Goal: Task Accomplishment & Management: Use online tool/utility

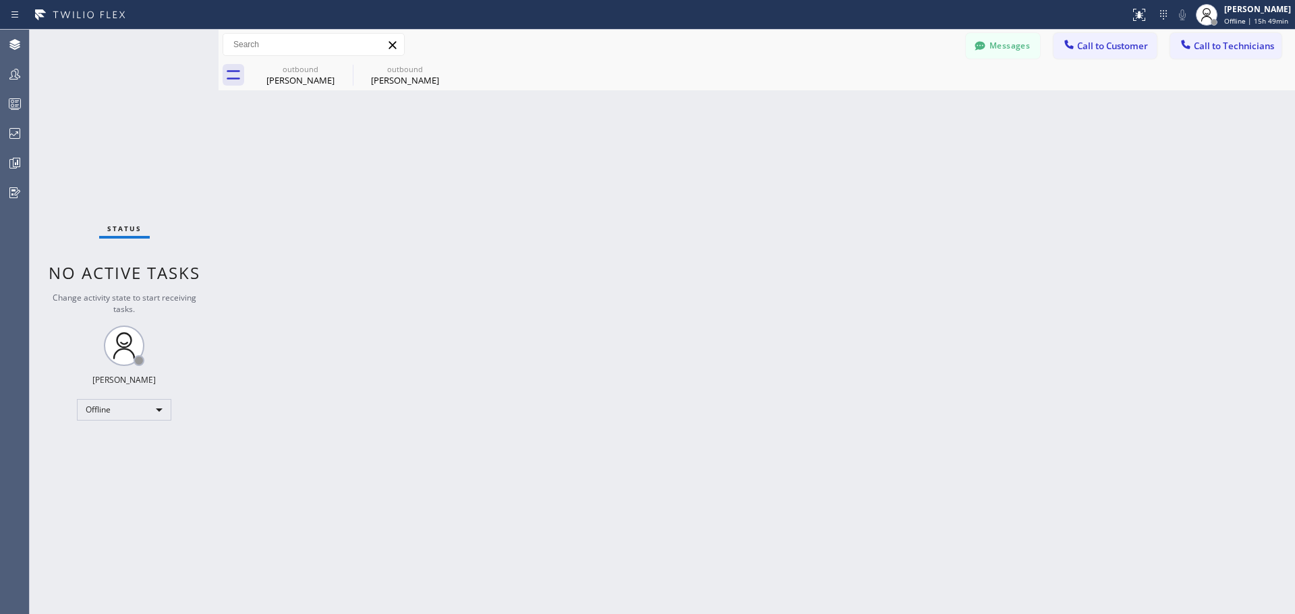
drag, startPoint x: 342, startPoint y: 69, endPoint x: 380, endPoint y: 72, distance: 38.5
click at [0, 0] on icon at bounding box center [0, 0] width 0 height 0
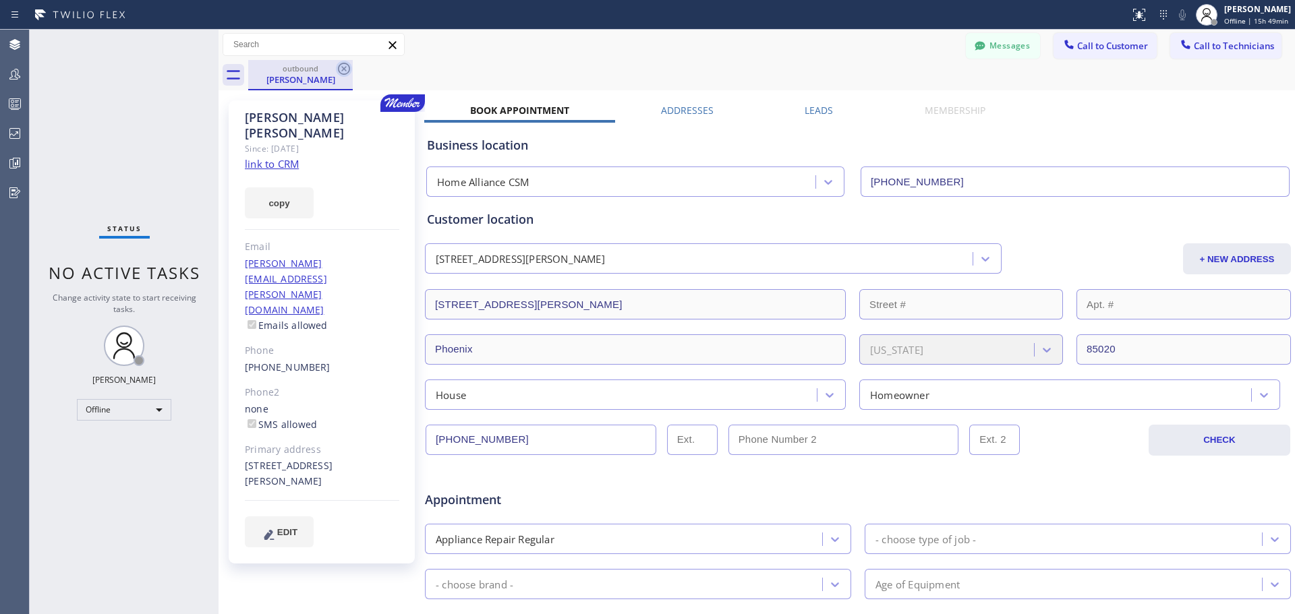
click at [343, 71] on icon at bounding box center [344, 69] width 12 height 12
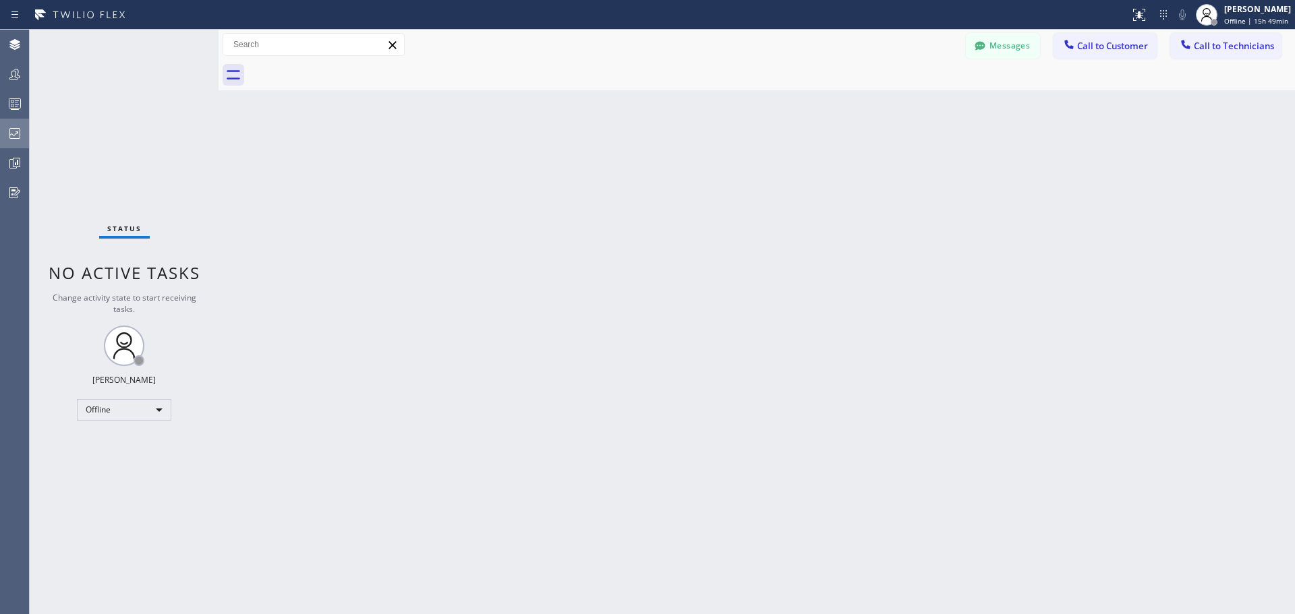
click at [12, 131] on icon at bounding box center [15, 133] width 16 height 16
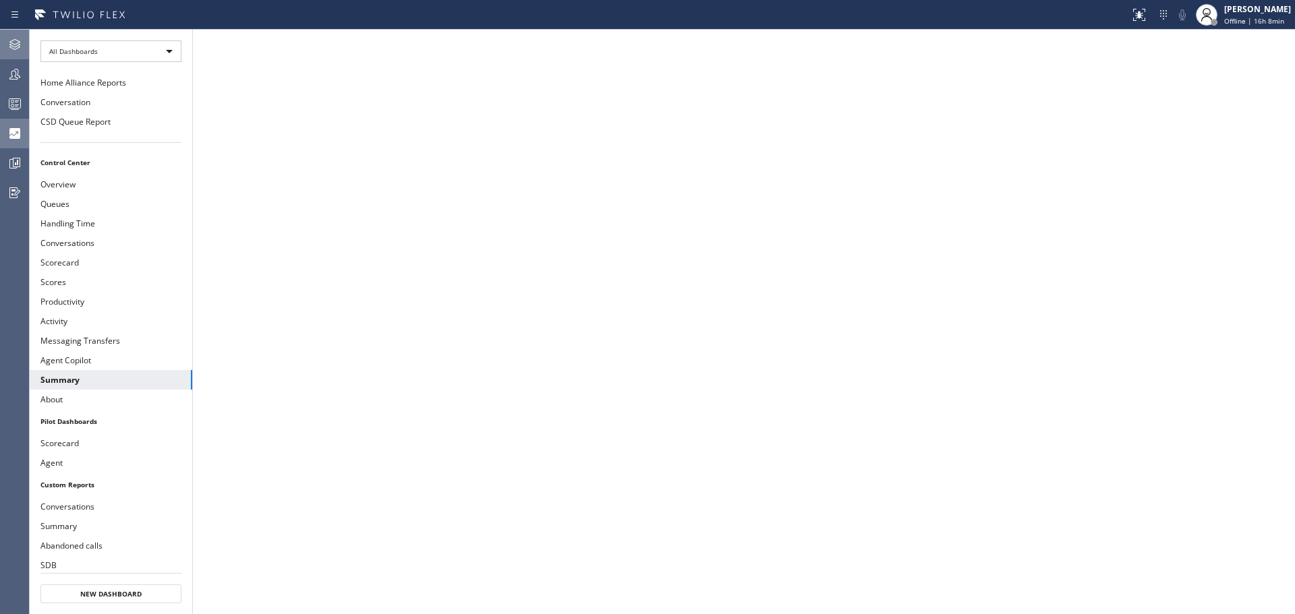
click at [18, 45] on icon at bounding box center [15, 44] width 16 height 16
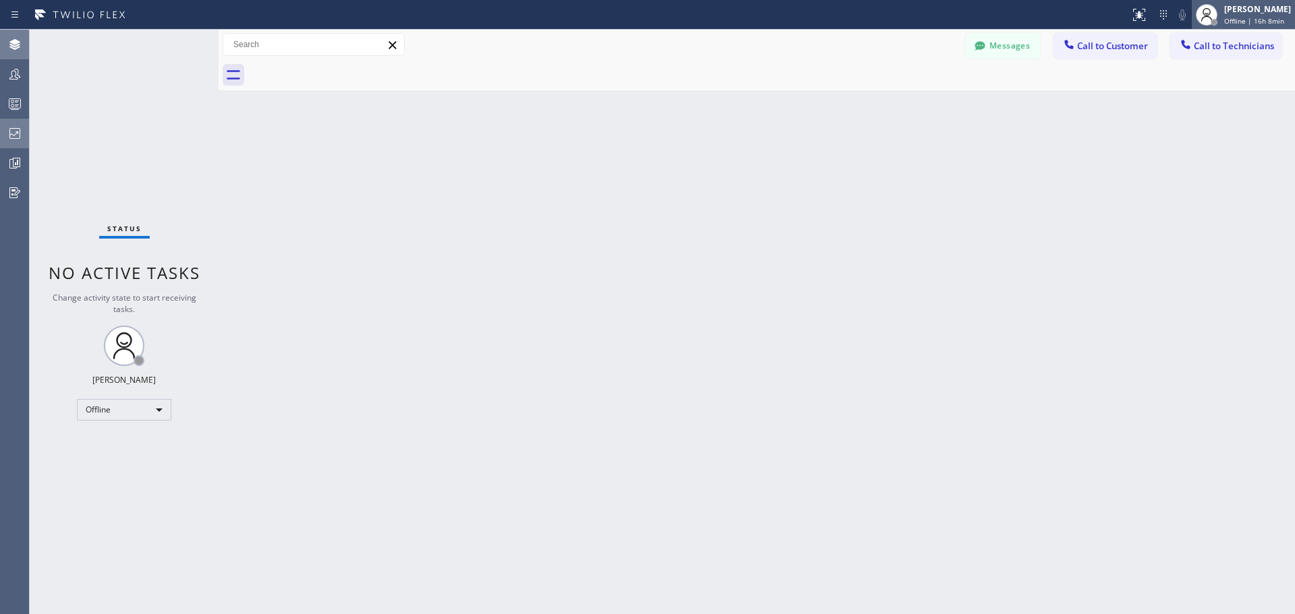
click at [1243, 11] on div "[PERSON_NAME]" at bounding box center [1257, 8] width 67 height 11
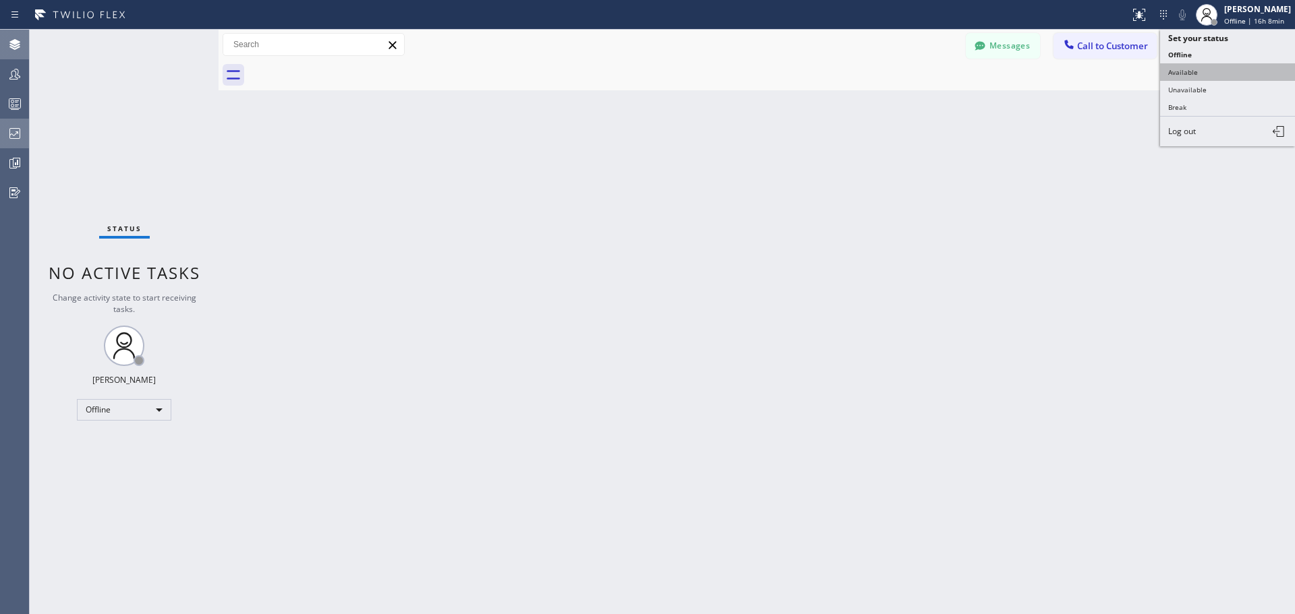
click at [1210, 78] on button "Available" at bounding box center [1227, 72] width 135 height 18
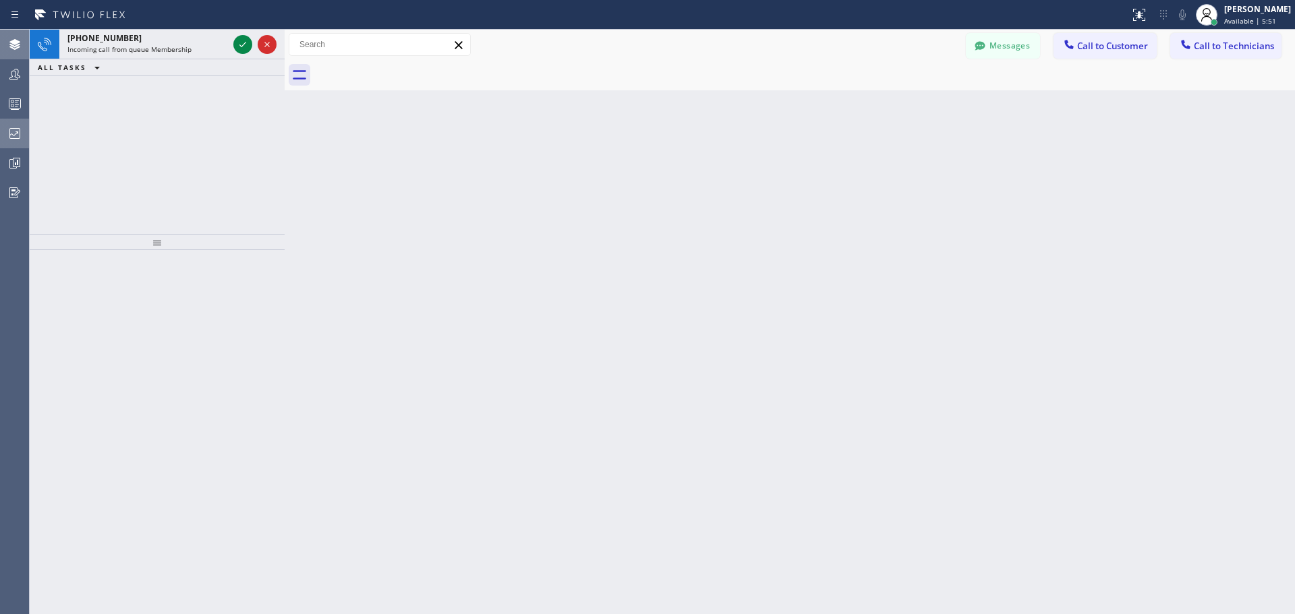
drag, startPoint x: 220, startPoint y: 49, endPoint x: 281, endPoint y: 58, distance: 62.0
click at [285, 58] on div at bounding box center [285, 322] width 0 height 585
click at [235, 44] on icon at bounding box center [238, 44] width 16 height 16
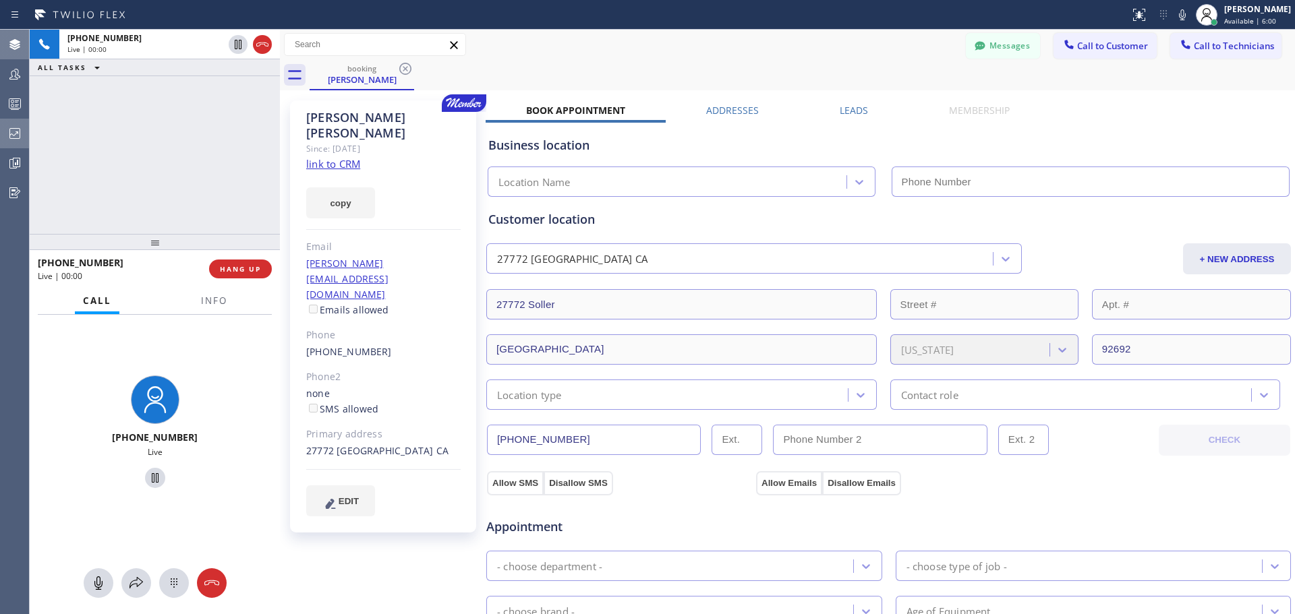
type input "[PHONE_NUMBER]"
click at [246, 268] on span "HANG UP" at bounding box center [240, 268] width 41 height 9
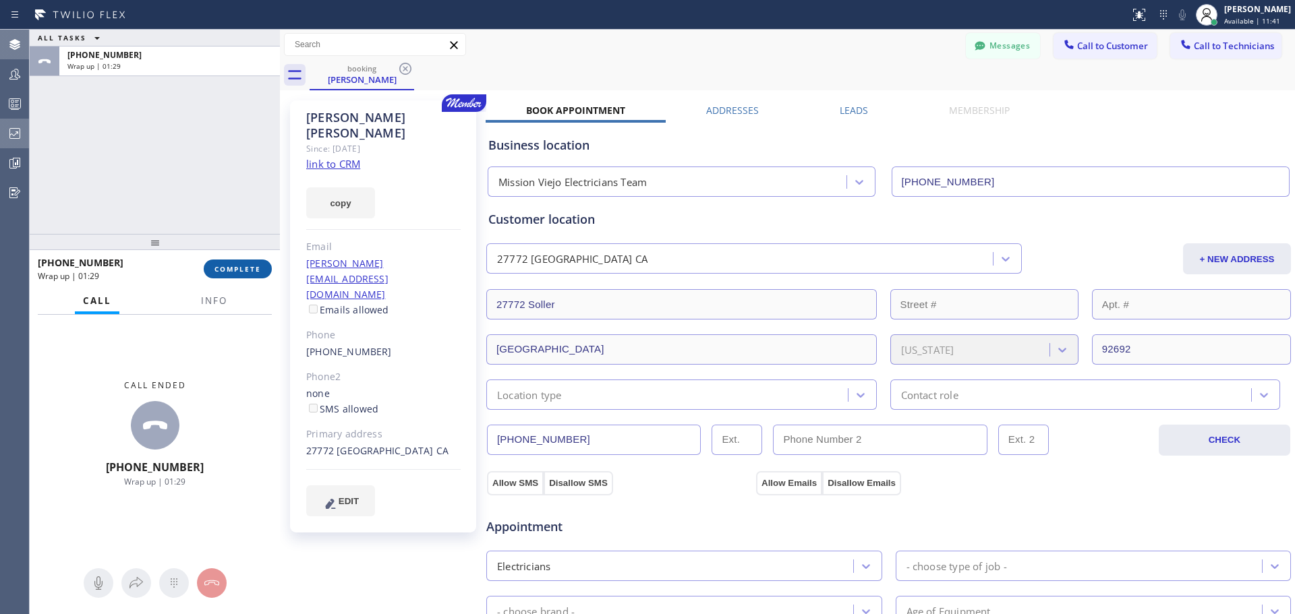
click at [253, 261] on button "COMPLETE" at bounding box center [238, 269] width 68 height 19
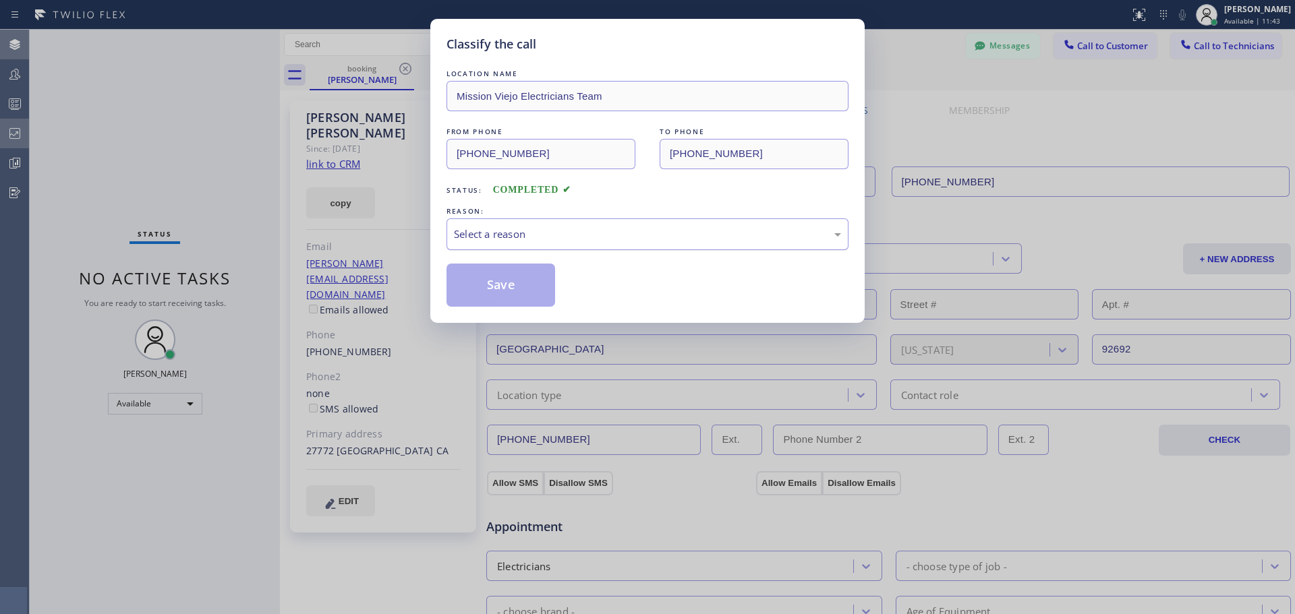
click at [518, 233] on div "Select a reason" at bounding box center [647, 235] width 387 height 16
click at [501, 289] on button "Save" at bounding box center [501, 285] width 109 height 43
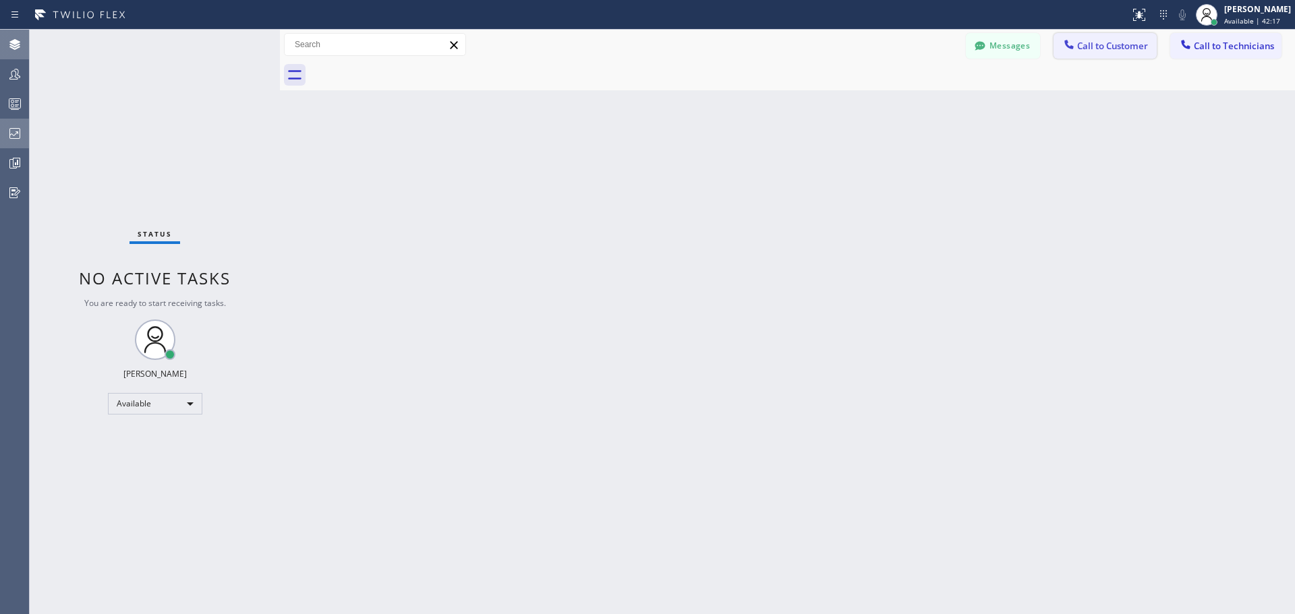
click at [1122, 50] on span "Call to Customer" at bounding box center [1112, 46] width 71 height 12
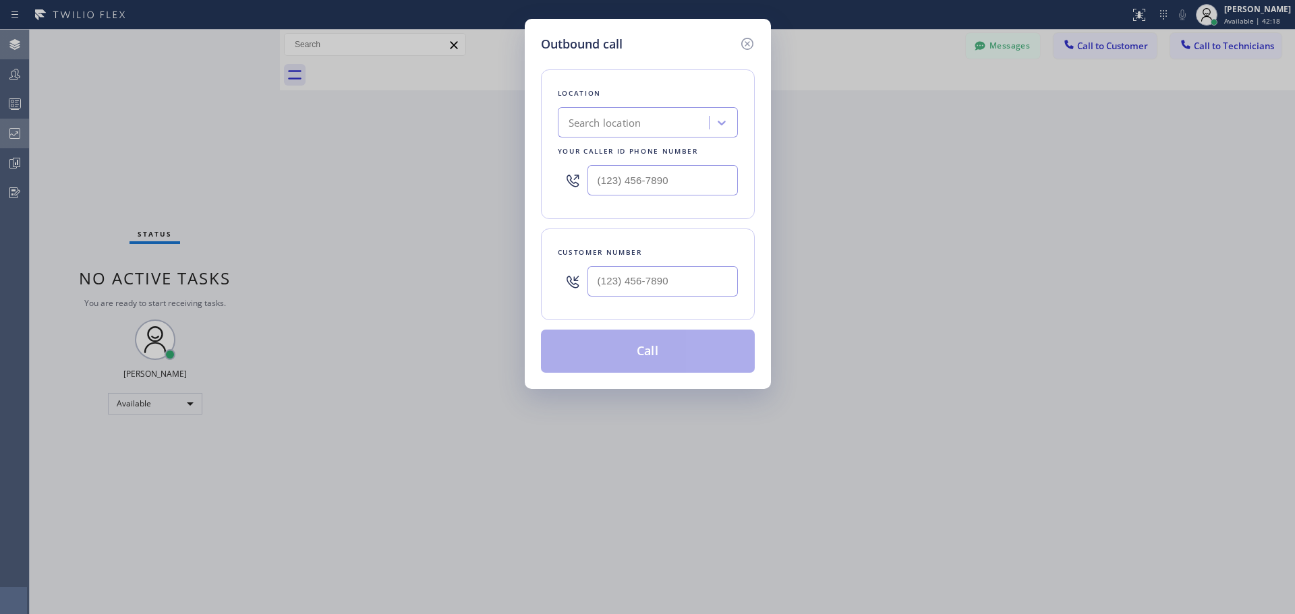
click at [648, 113] on div "Search location" at bounding box center [635, 123] width 147 height 24
type input "CSM"
click at [671, 151] on div "Home Alliance CSM" at bounding box center [648, 151] width 180 height 24
type input "[PHONE_NUMBER]"
click at [641, 289] on input "(___) ___-____" at bounding box center [663, 281] width 150 height 30
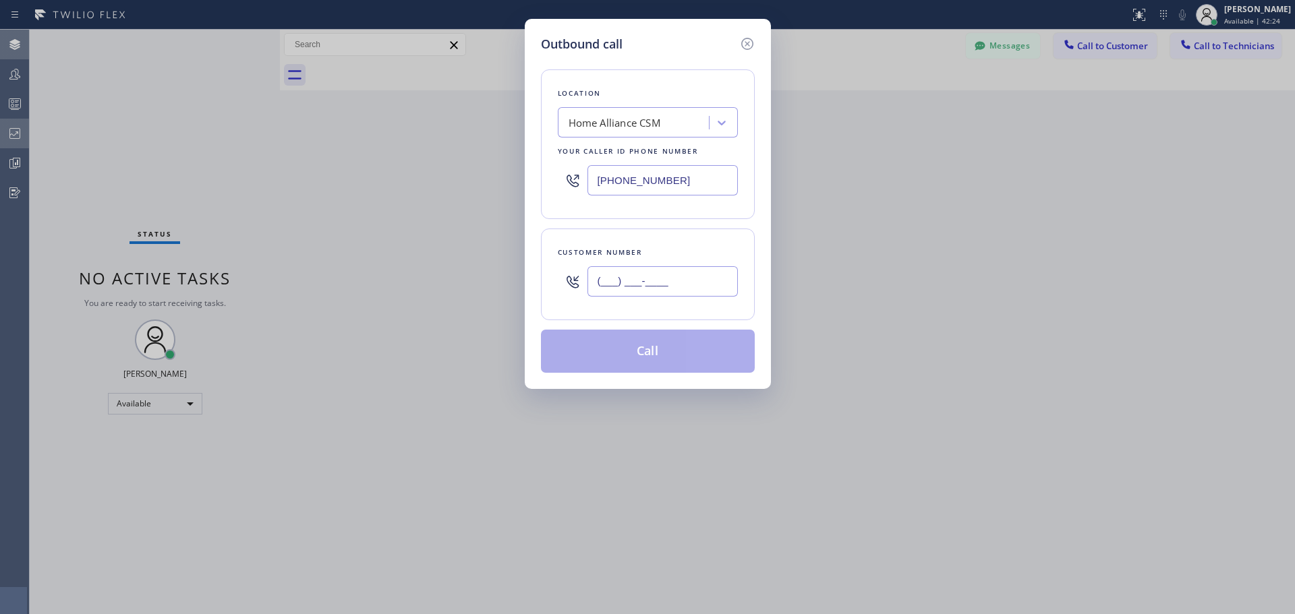
paste input "415) 931-6710"
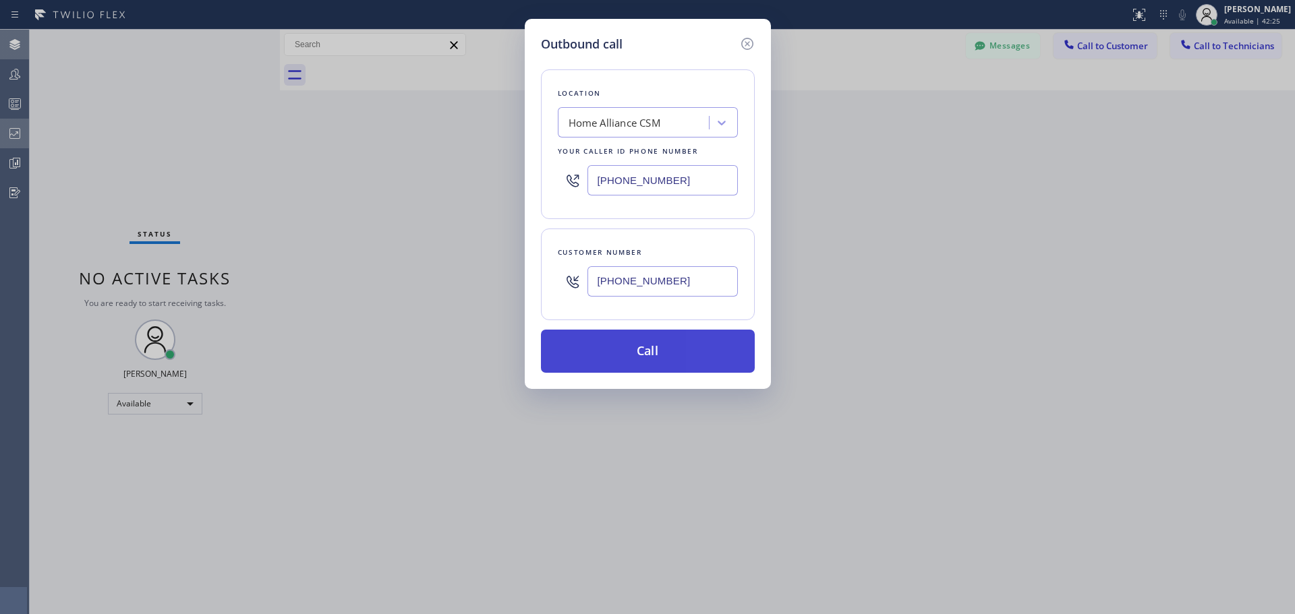
type input "[PHONE_NUMBER]"
click at [666, 347] on button "Call" at bounding box center [648, 351] width 214 height 43
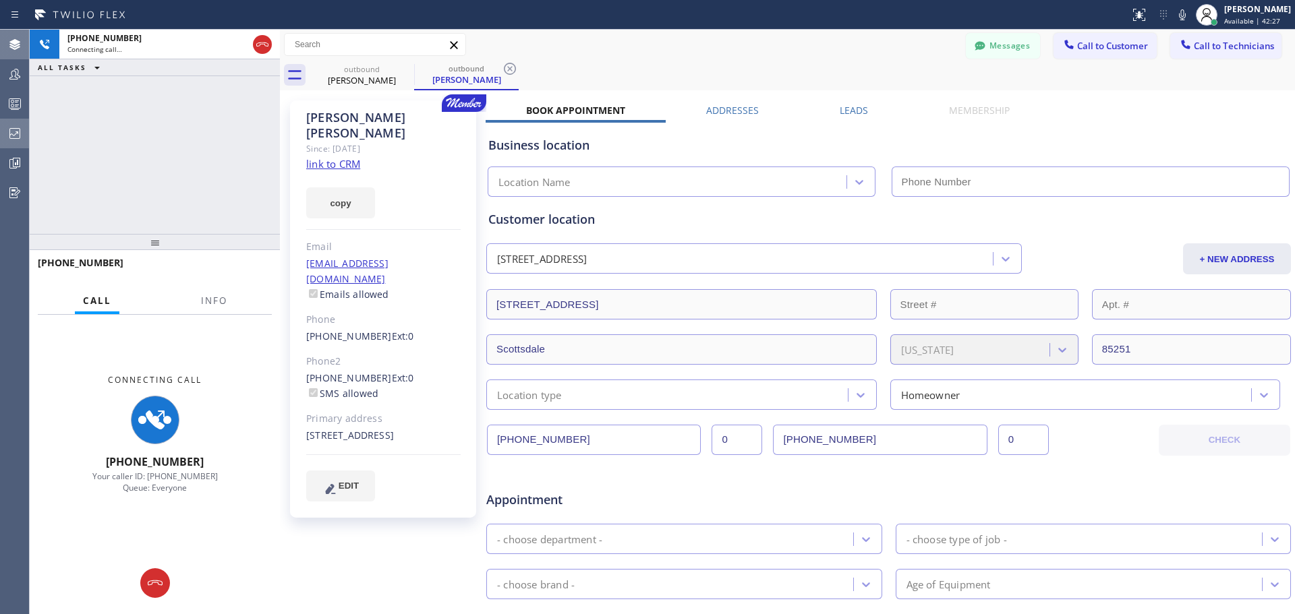
type input "[PHONE_NUMBER]"
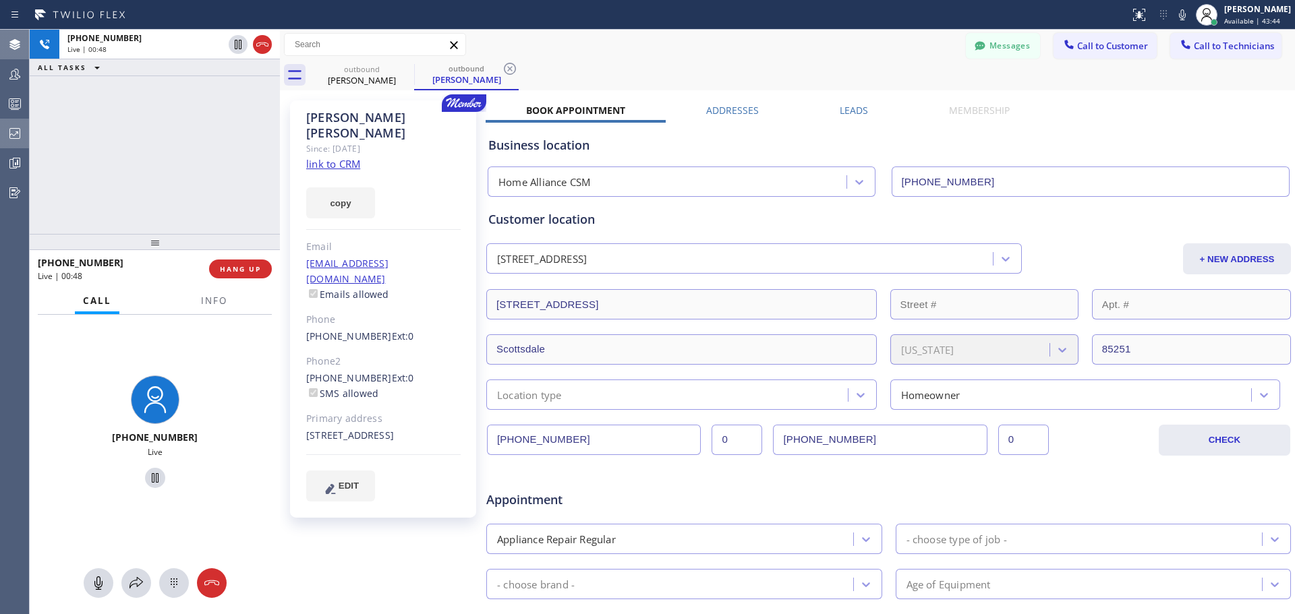
click at [242, 281] on div "[PHONE_NUMBER] Live | 00:48 HANG UP" at bounding box center [155, 269] width 234 height 35
click at [242, 275] on button "HANG UP" at bounding box center [240, 269] width 63 height 19
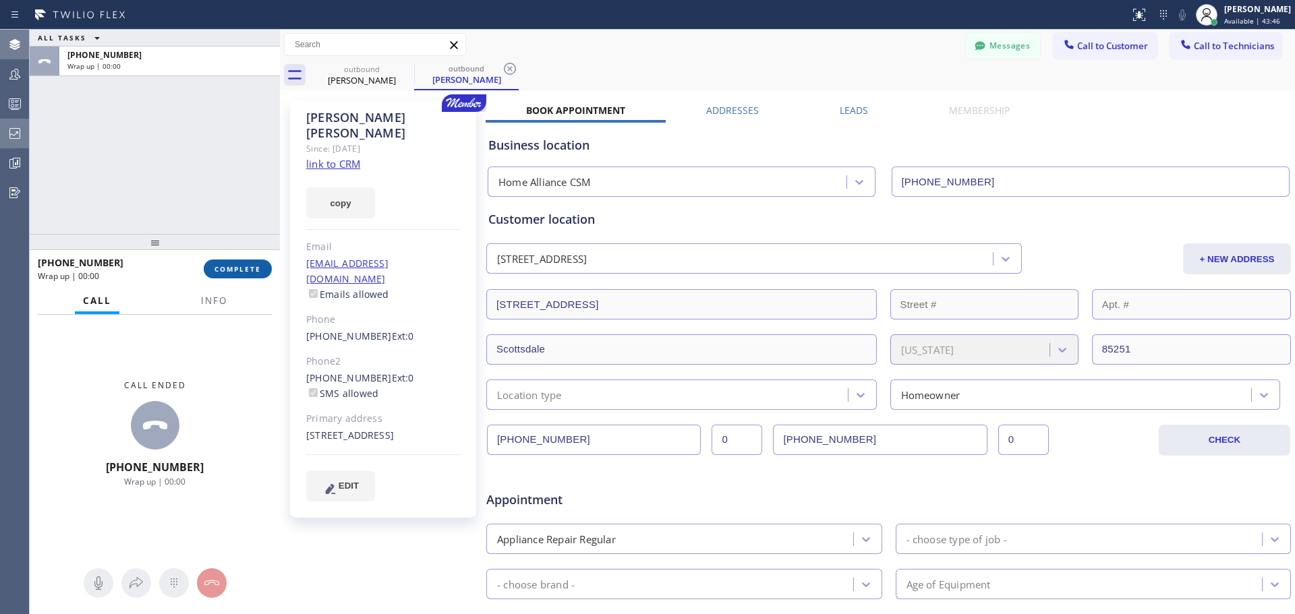
click at [250, 276] on button "COMPLETE" at bounding box center [238, 269] width 68 height 19
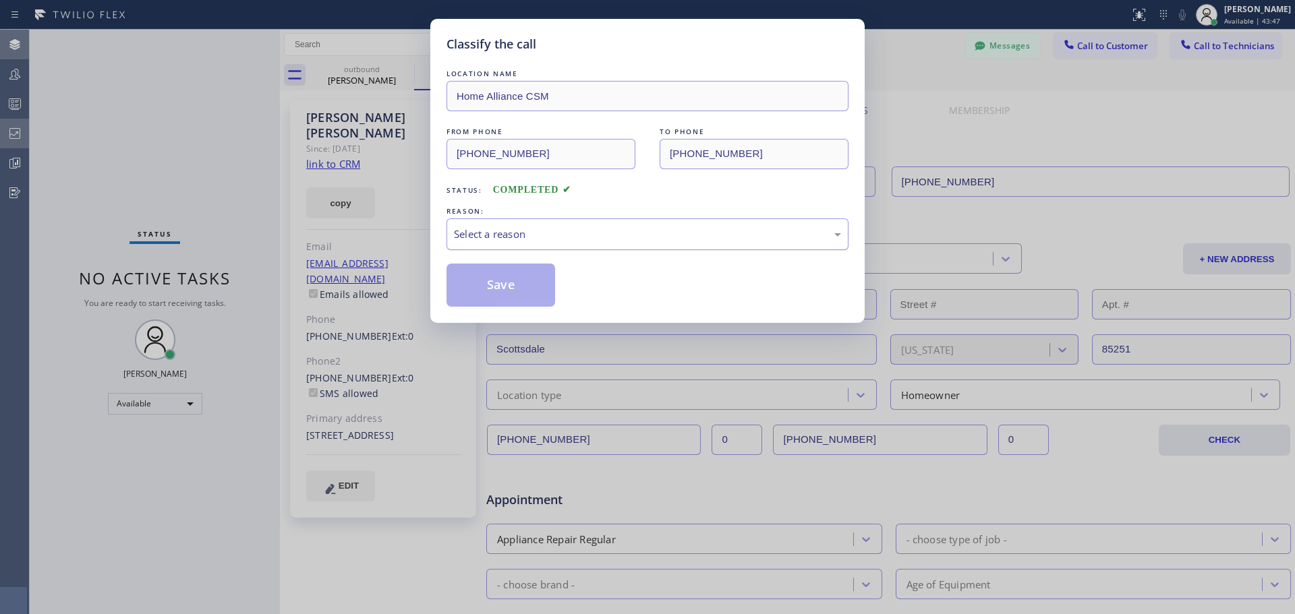
click at [579, 236] on div "Select a reason" at bounding box center [647, 235] width 387 height 16
click at [511, 293] on button "Save" at bounding box center [501, 285] width 109 height 43
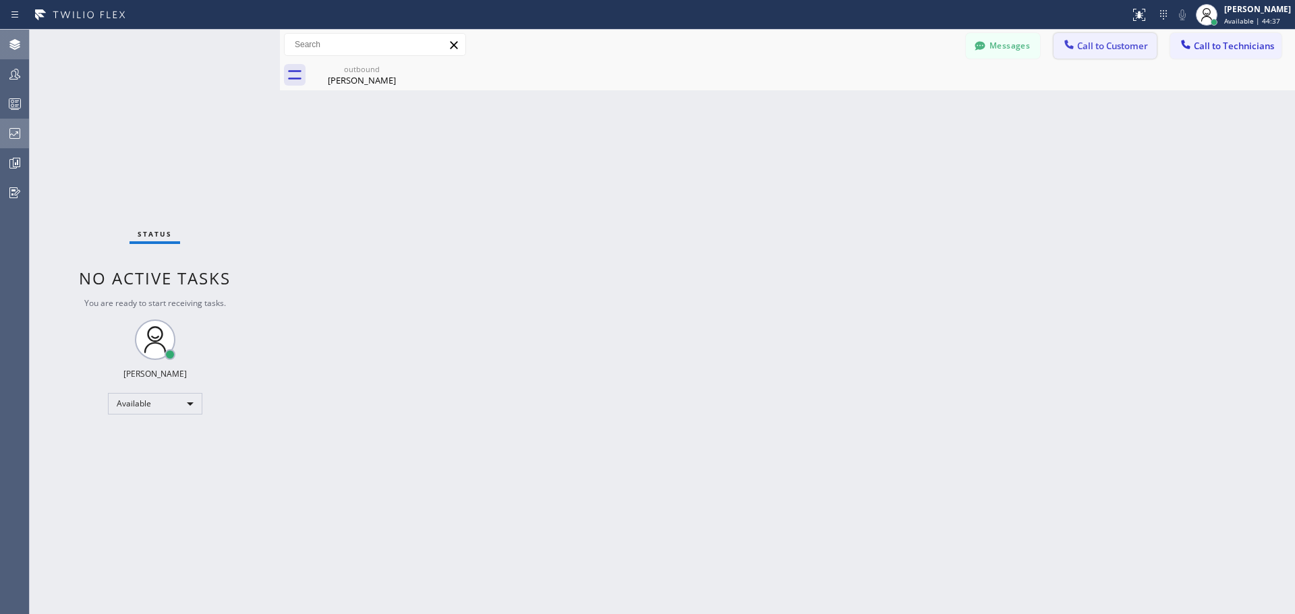
click at [1090, 43] on span "Call to Customer" at bounding box center [1112, 46] width 71 height 12
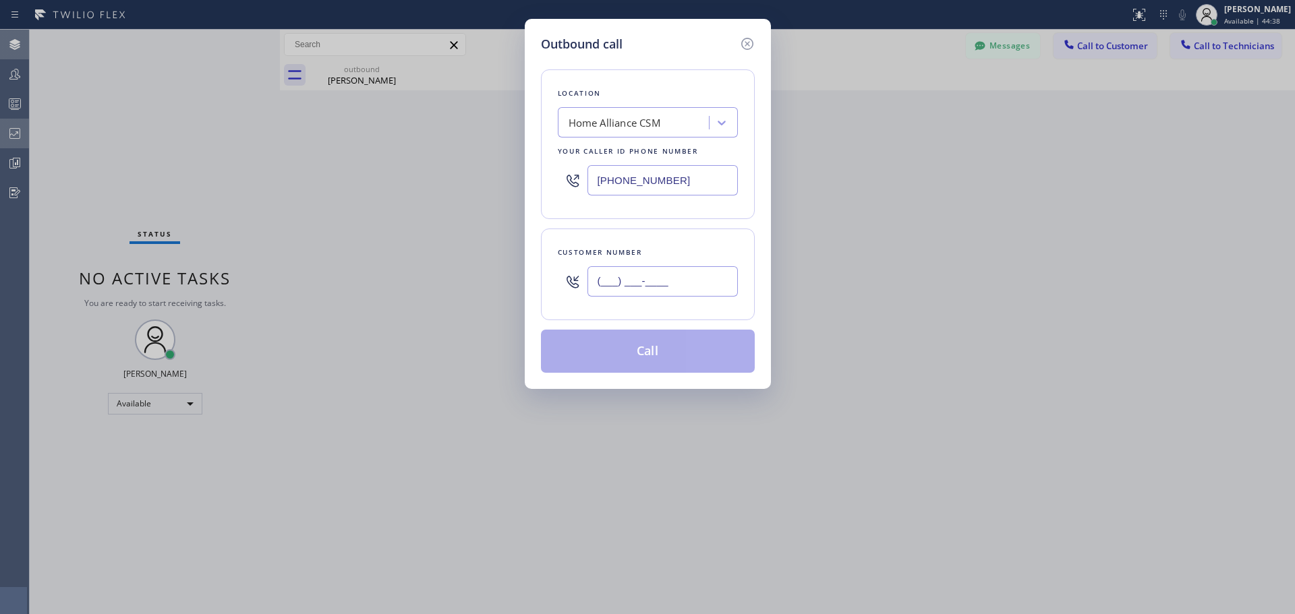
click at [631, 279] on input "(___) ___-____" at bounding box center [663, 281] width 150 height 30
paste input "949) 285-7865"
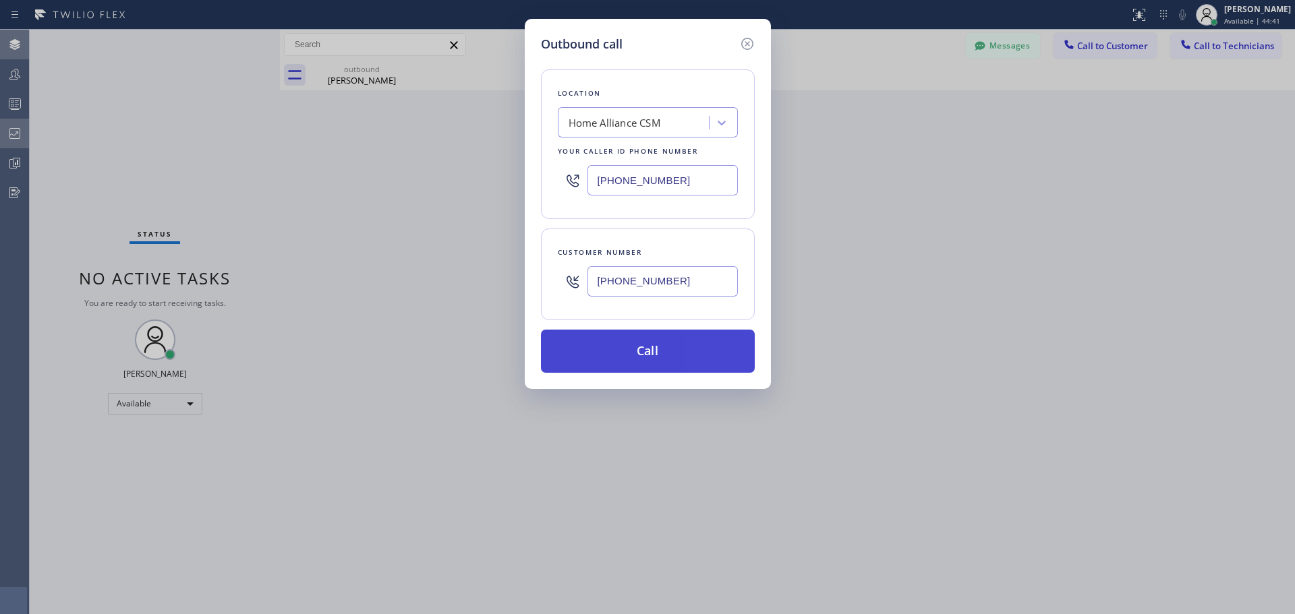
type input "[PHONE_NUMBER]"
click at [691, 348] on button "Call" at bounding box center [648, 351] width 214 height 43
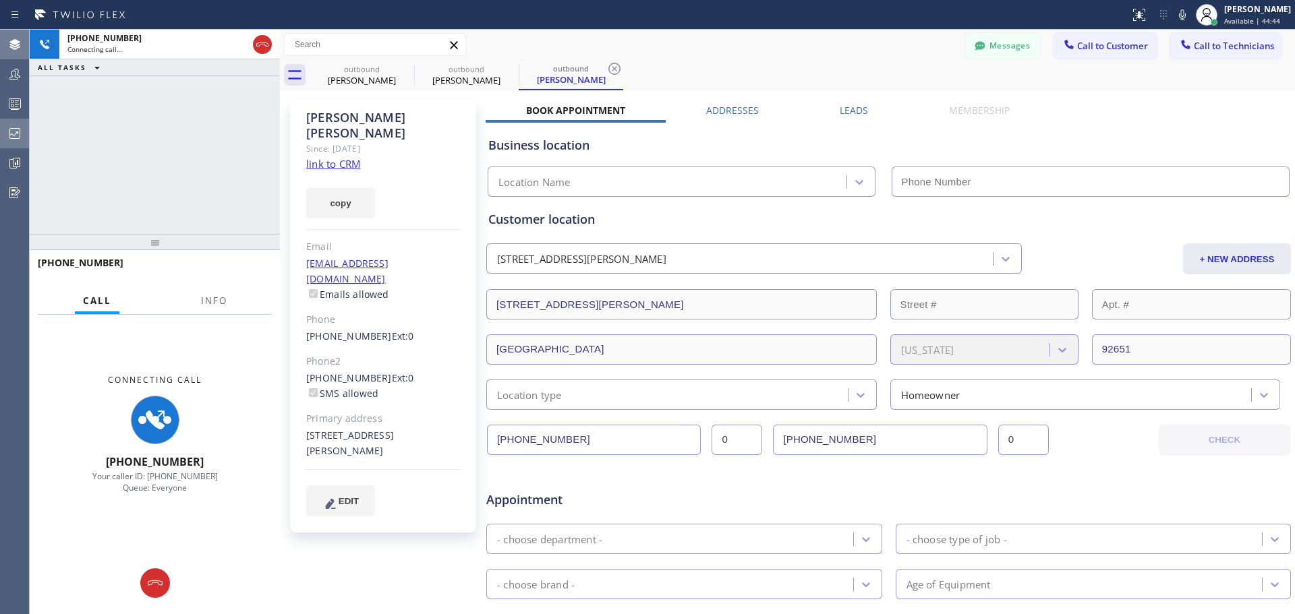
type input "[PHONE_NUMBER]"
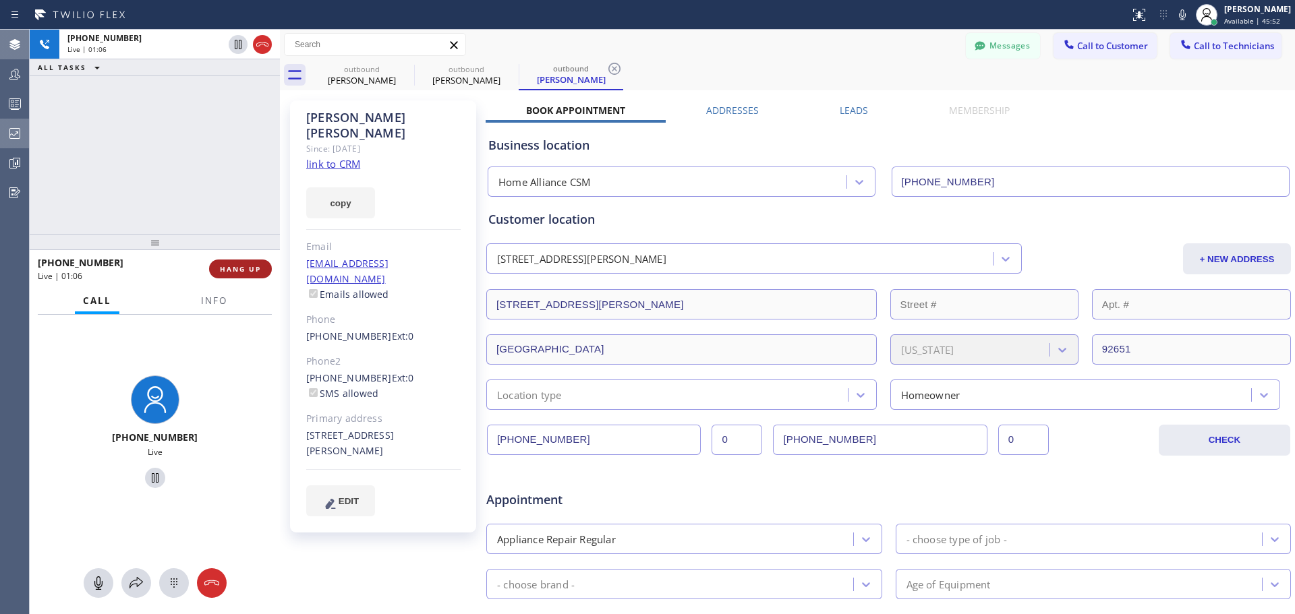
click at [239, 267] on span "HANG UP" at bounding box center [240, 268] width 41 height 9
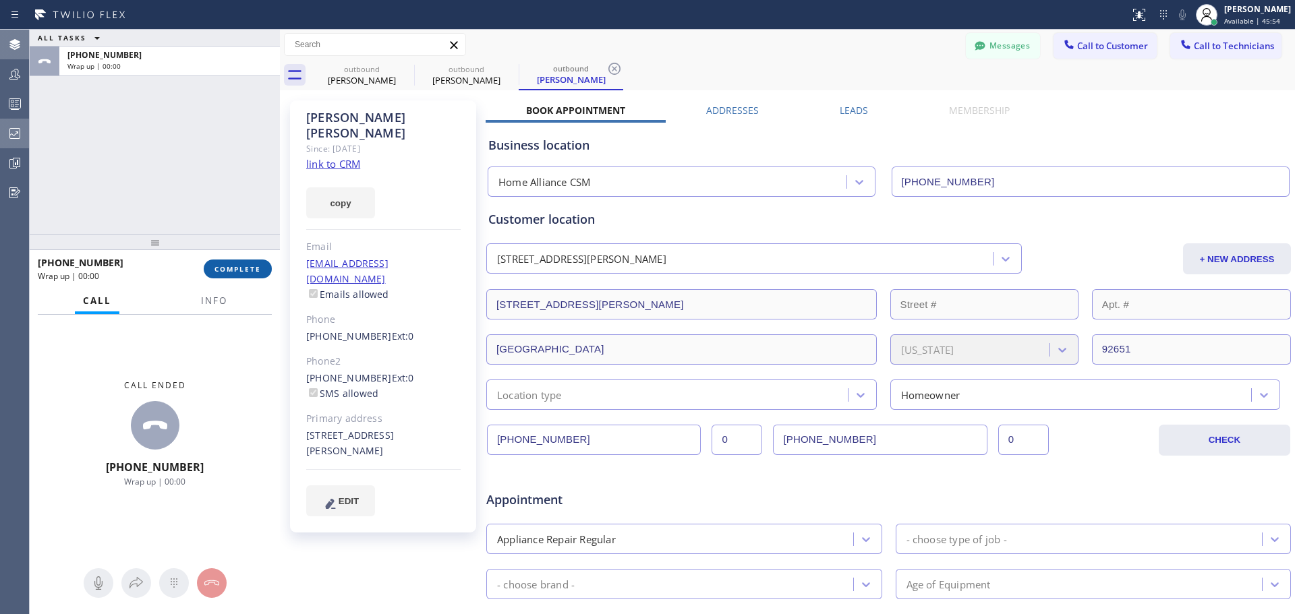
click at [217, 266] on span "COMPLETE" at bounding box center [237, 268] width 47 height 9
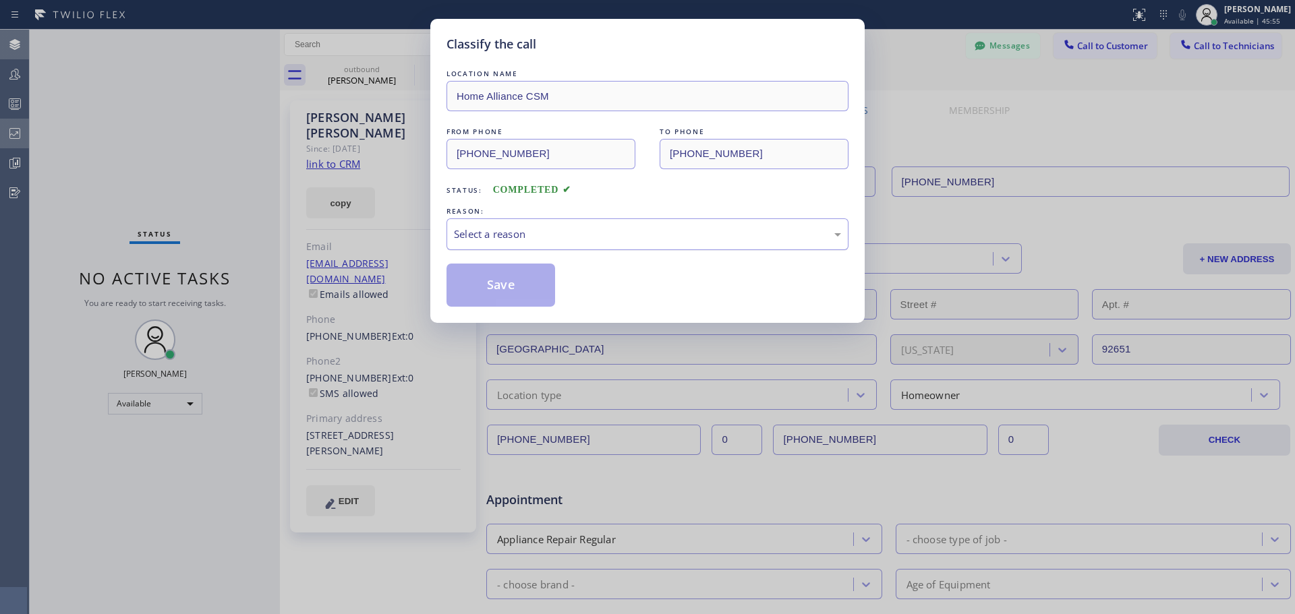
click at [579, 245] on div "Select a reason" at bounding box center [648, 235] width 402 height 32
click at [490, 282] on button "Save" at bounding box center [501, 285] width 109 height 43
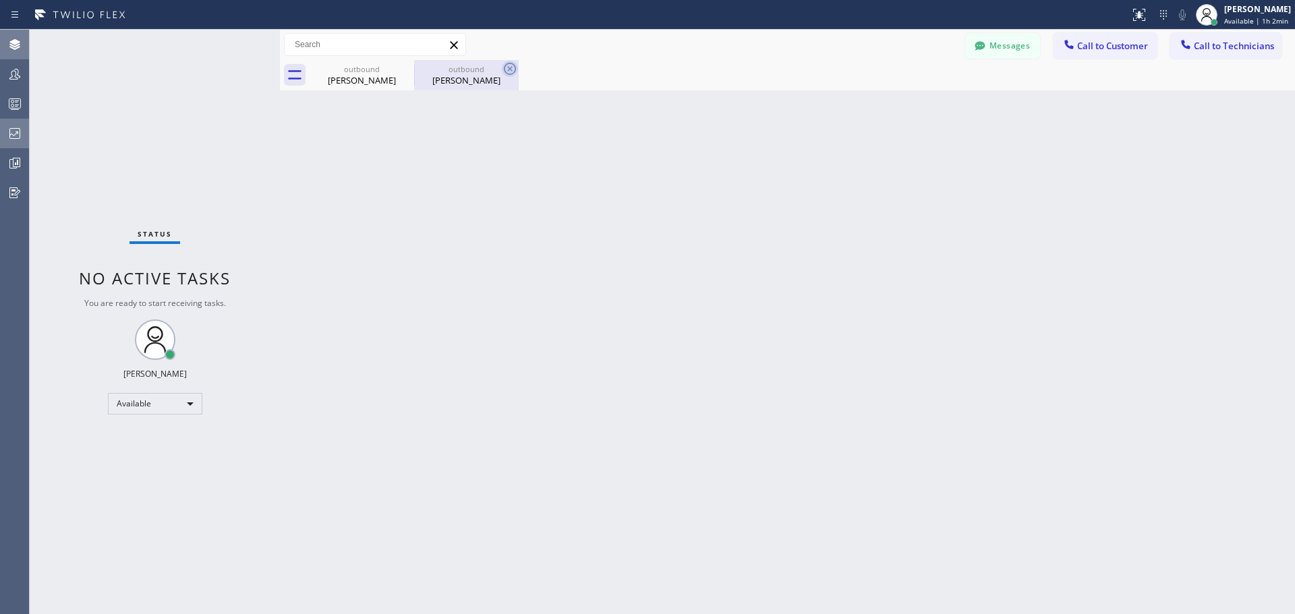
click at [511, 69] on icon at bounding box center [510, 69] width 12 height 12
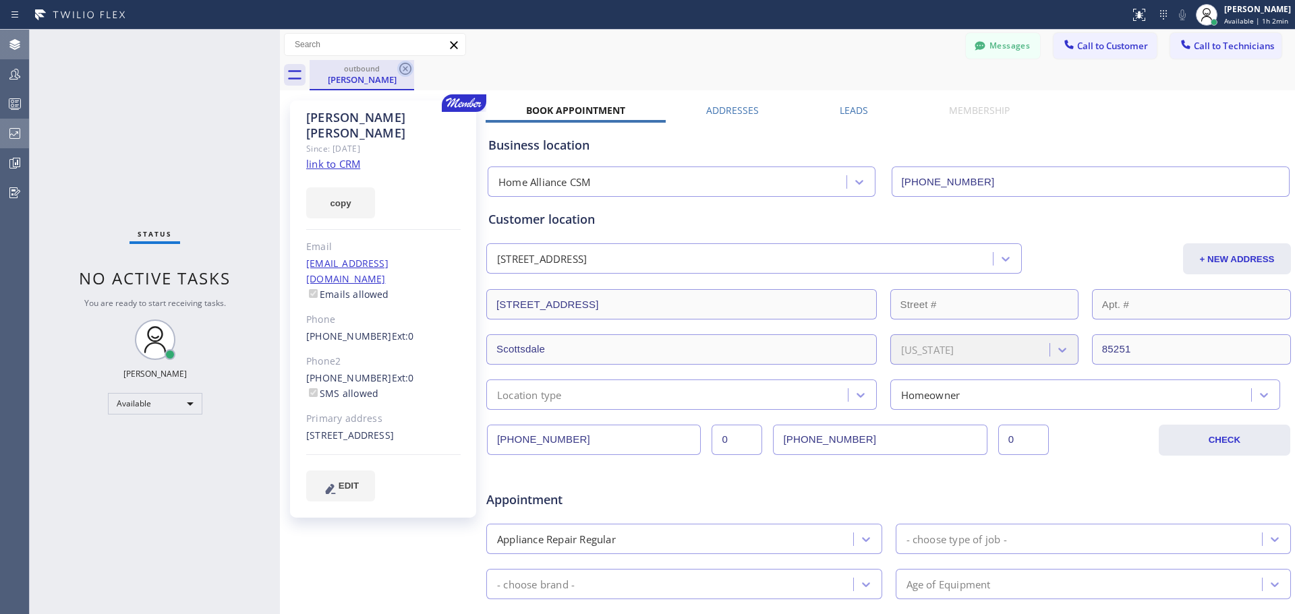
click at [400, 69] on icon at bounding box center [405, 69] width 12 height 12
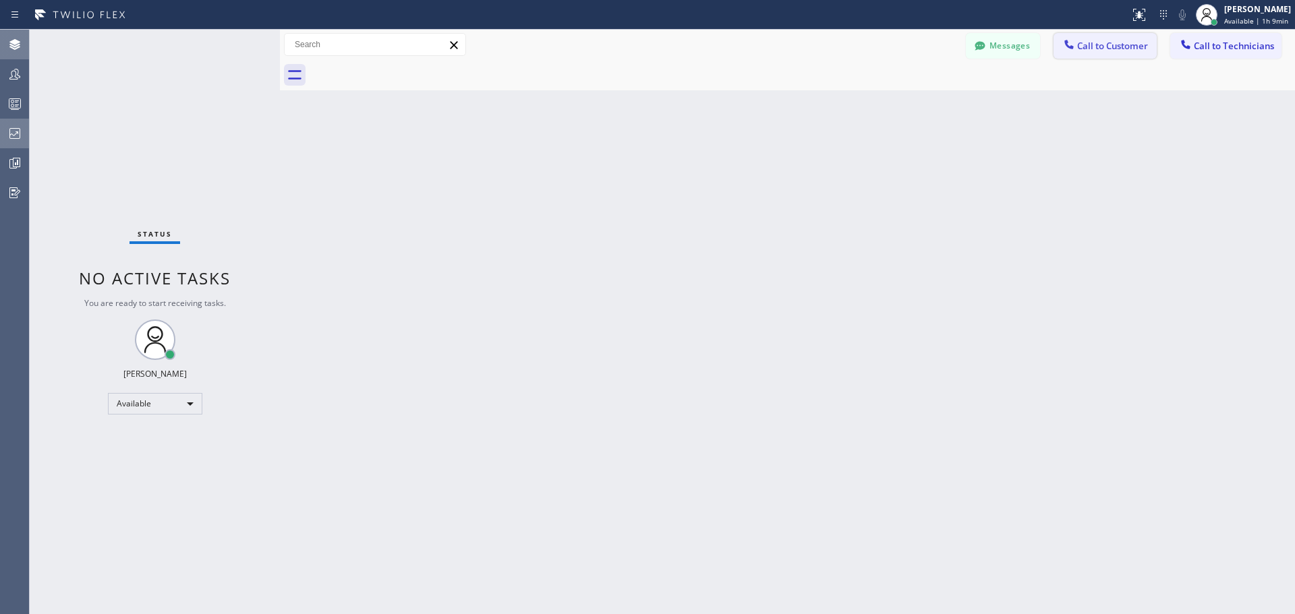
click at [1106, 42] on span "Call to Customer" at bounding box center [1112, 46] width 71 height 12
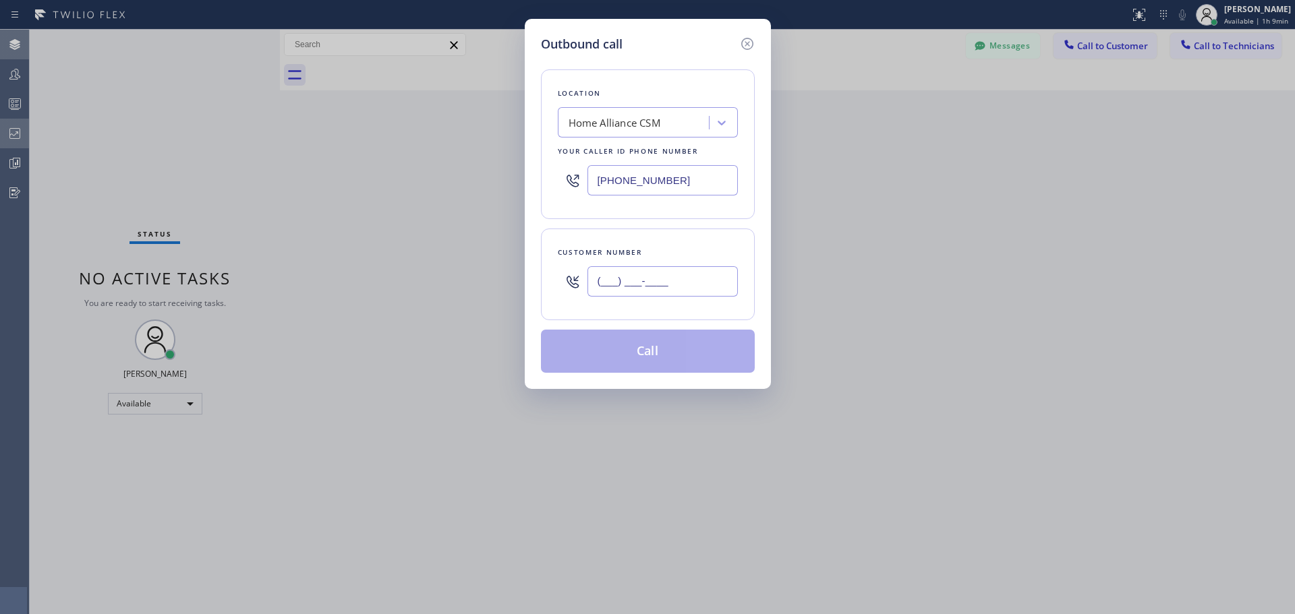
click at [651, 281] on input "(___) ___-____" at bounding box center [663, 281] width 150 height 30
paste input "714) 721-7324"
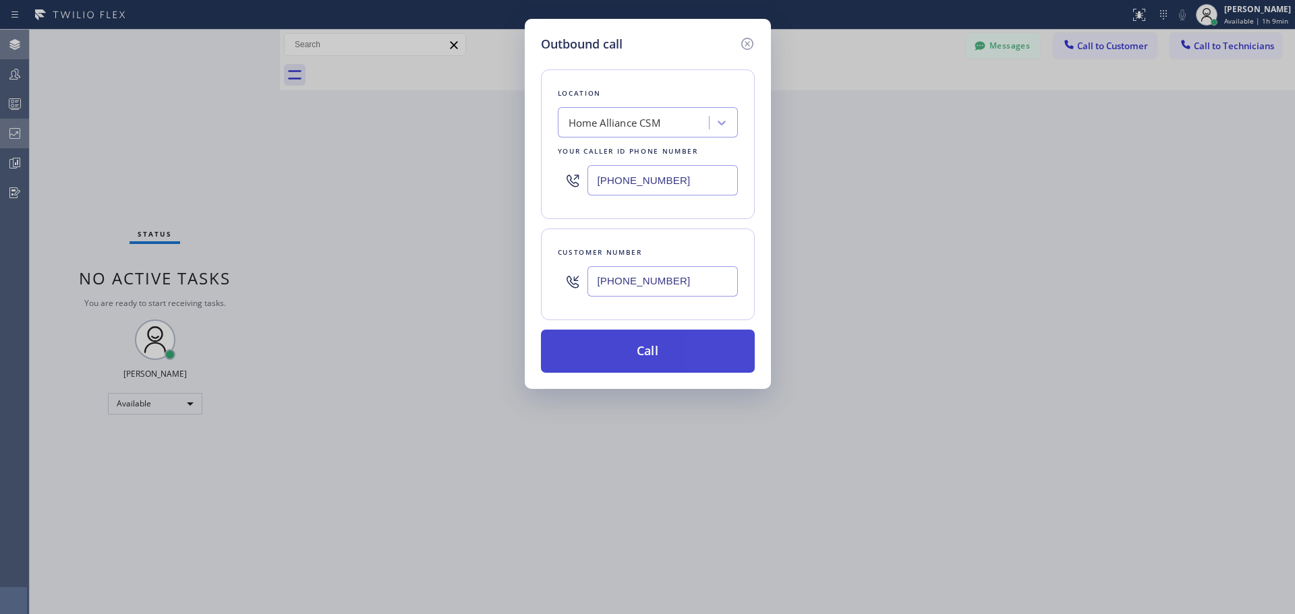
type input "[PHONE_NUMBER]"
click at [653, 353] on button "Call" at bounding box center [648, 351] width 214 height 43
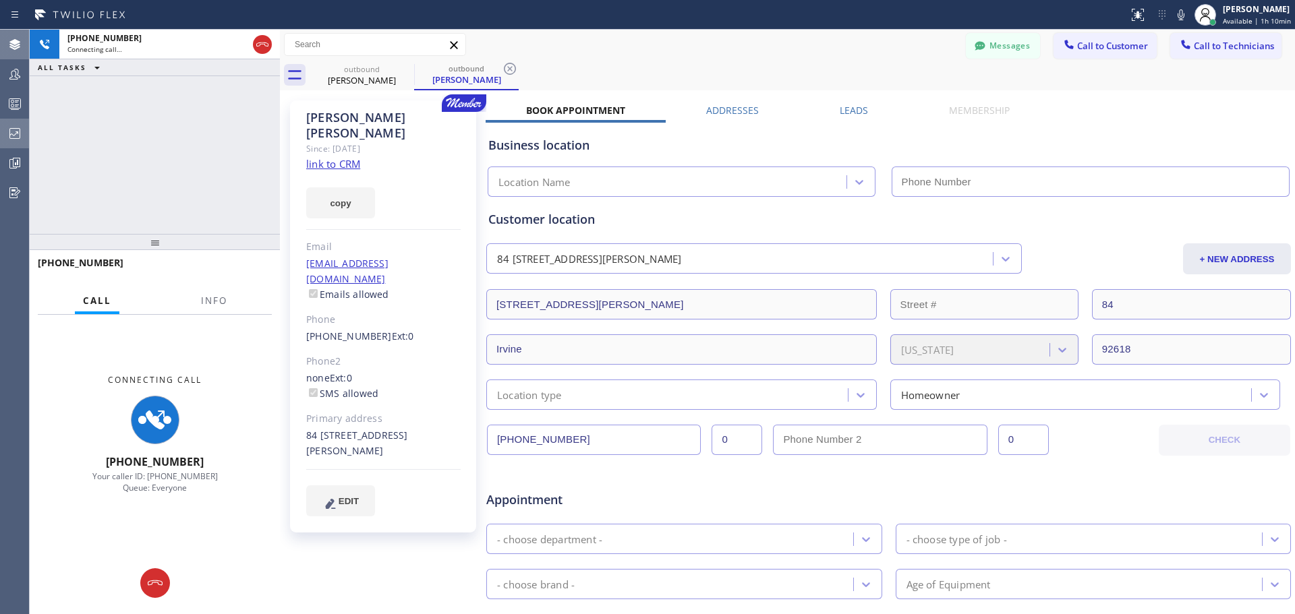
type input "[PHONE_NUMBER]"
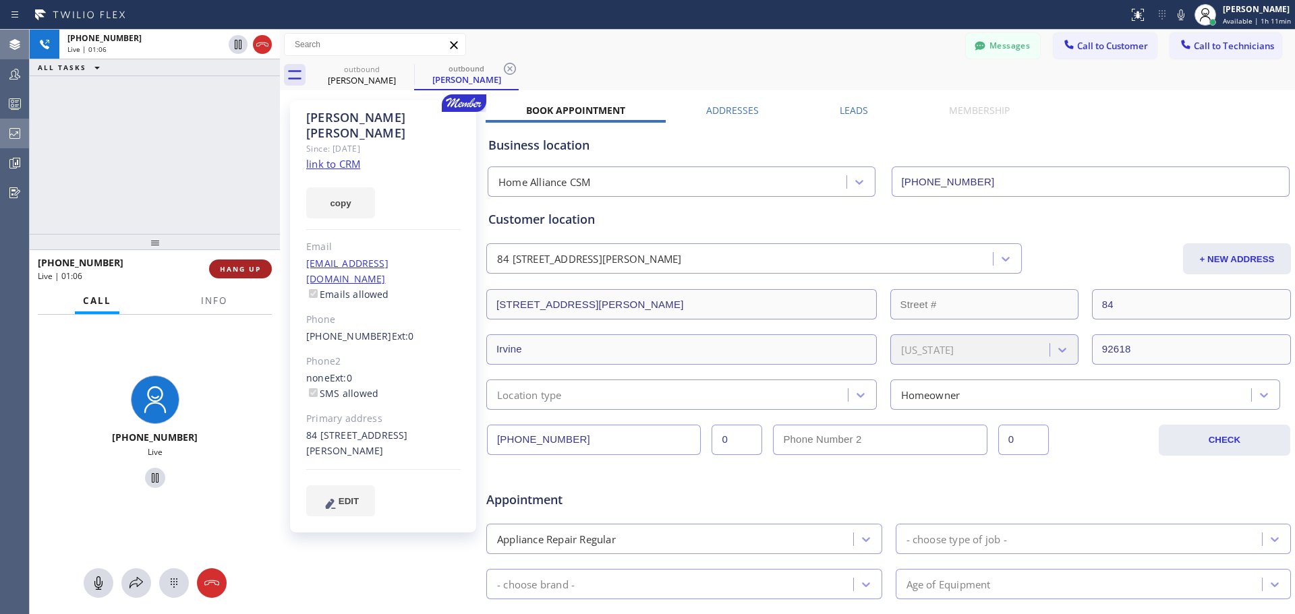
click at [250, 266] on span "HANG UP" at bounding box center [240, 268] width 41 height 9
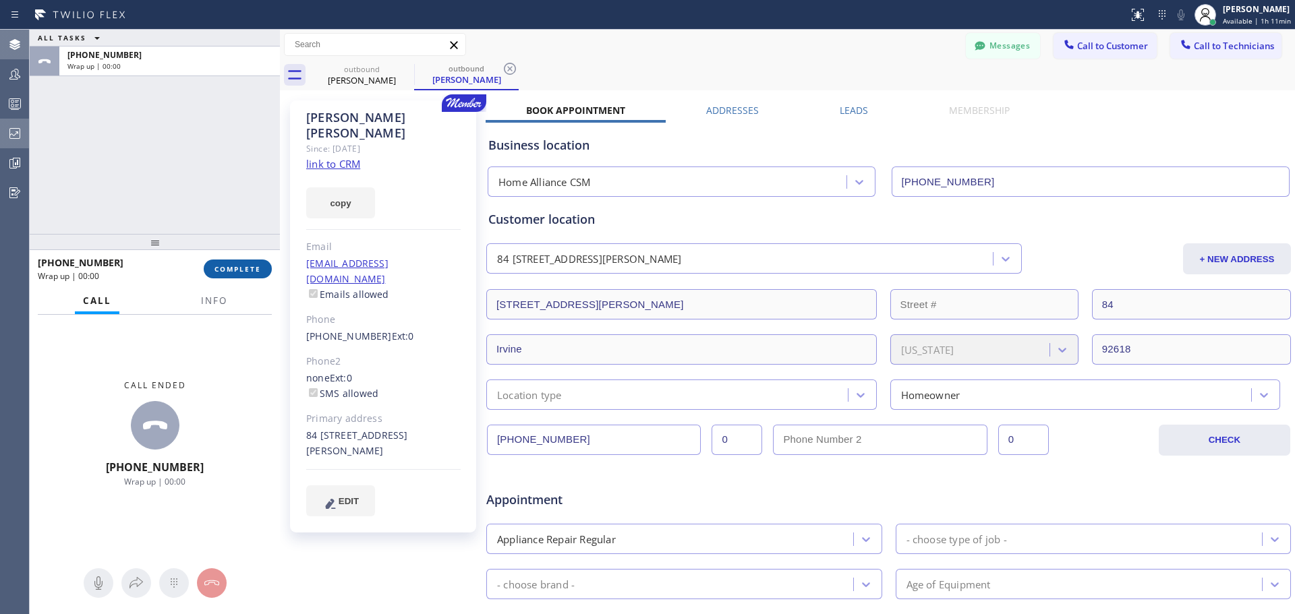
click at [241, 270] on span "COMPLETE" at bounding box center [237, 268] width 47 height 9
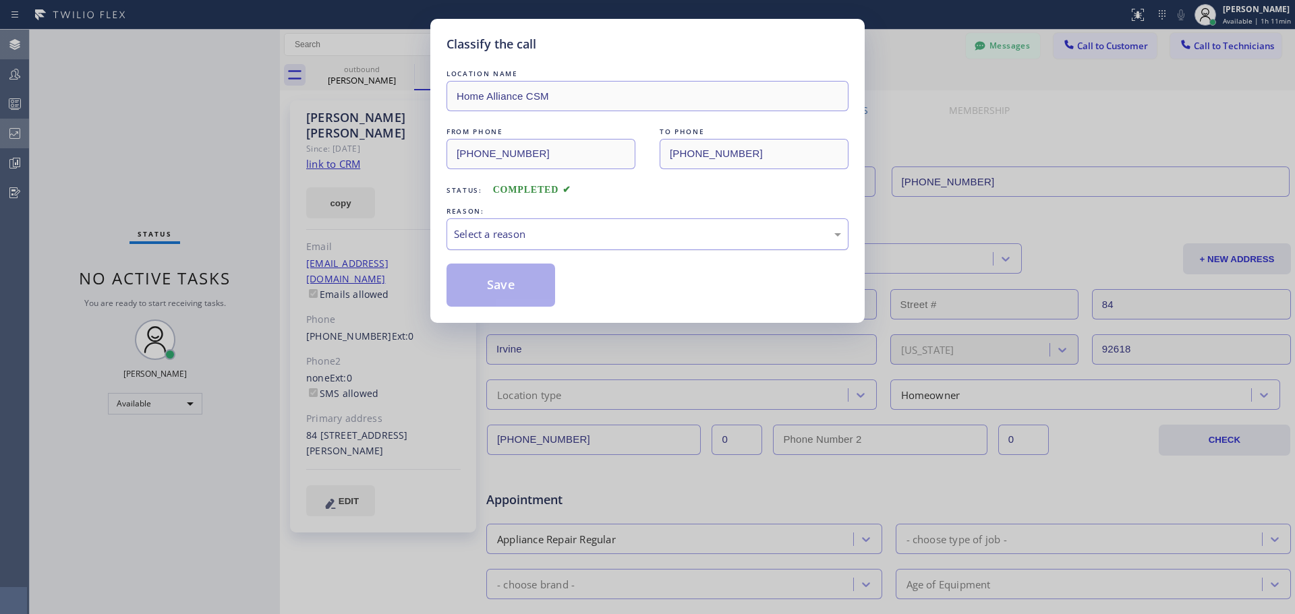
click at [594, 231] on div "Select a reason" at bounding box center [647, 235] width 387 height 16
click at [507, 279] on button "Save" at bounding box center [501, 285] width 109 height 43
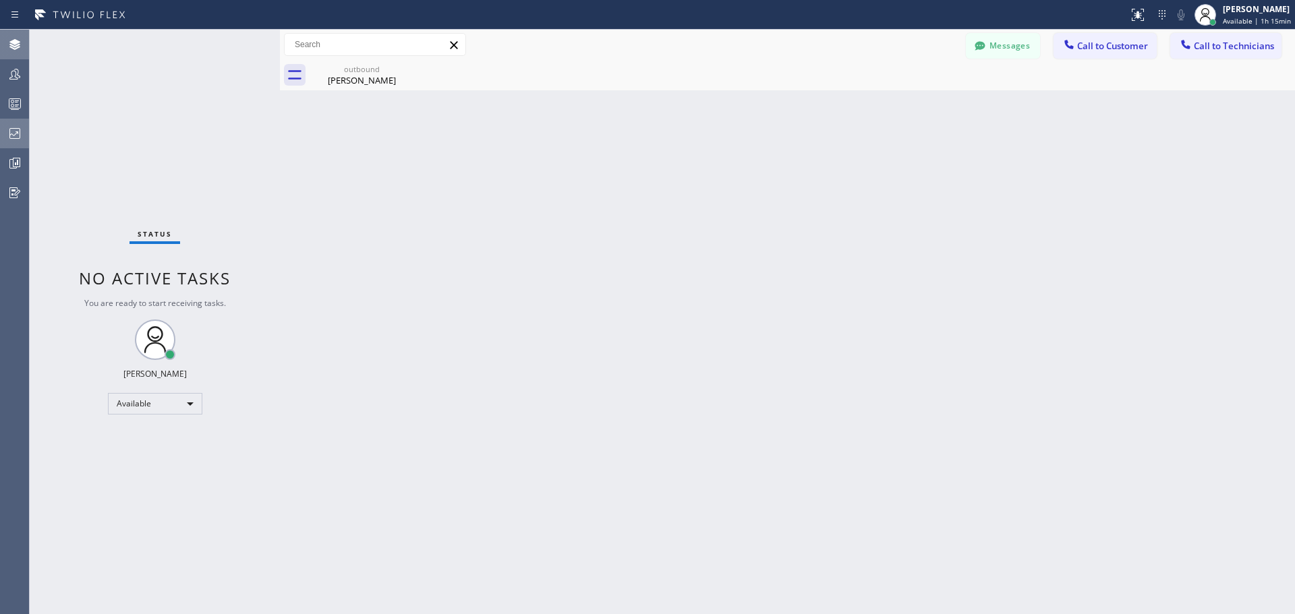
click at [1084, 45] on span "Call to Customer" at bounding box center [1112, 46] width 71 height 12
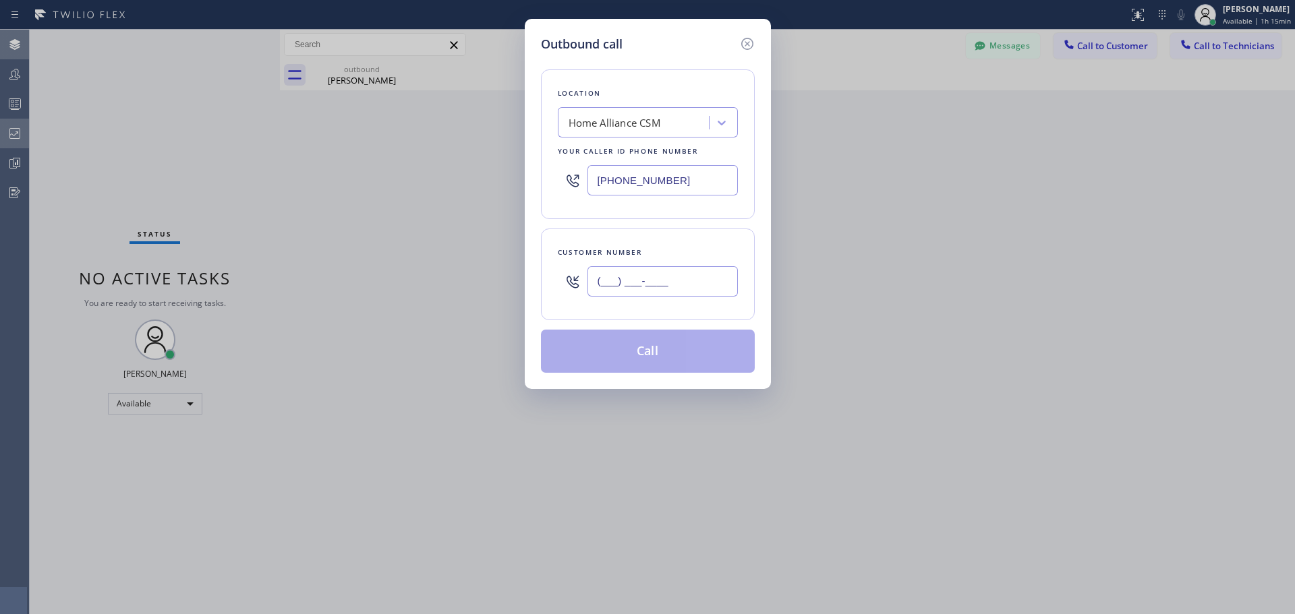
click at [646, 281] on input "(___) ___-____" at bounding box center [663, 281] width 150 height 30
paste input "952) 212-5001"
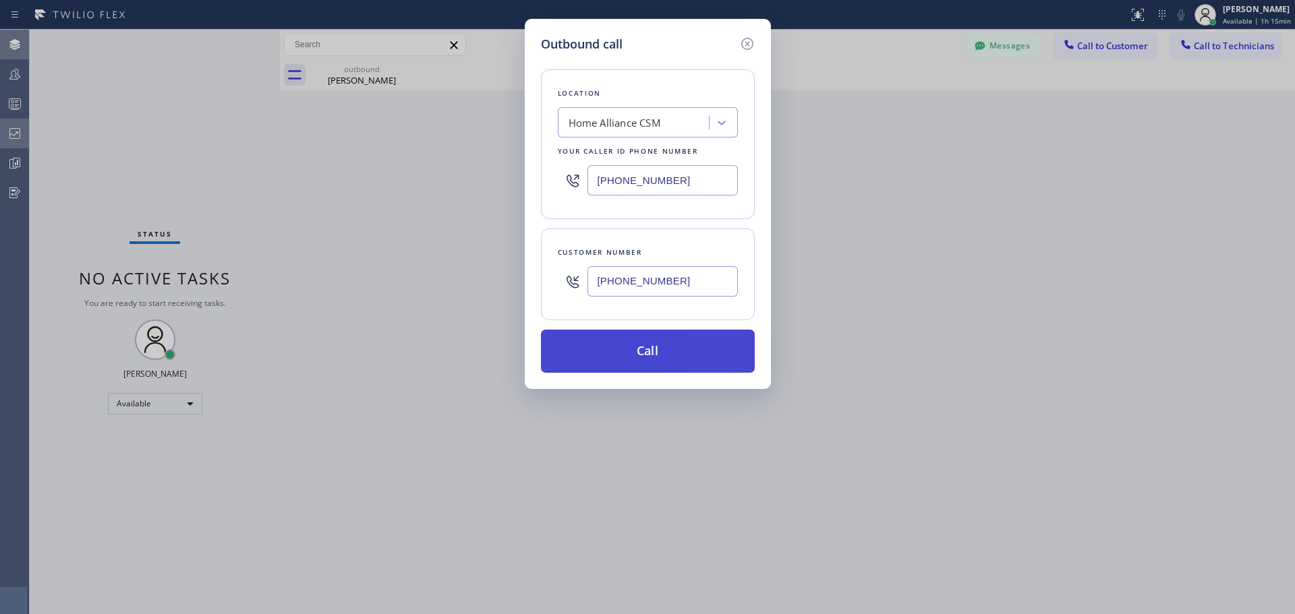
type input "[PHONE_NUMBER]"
click at [663, 359] on button "Call" at bounding box center [648, 351] width 214 height 43
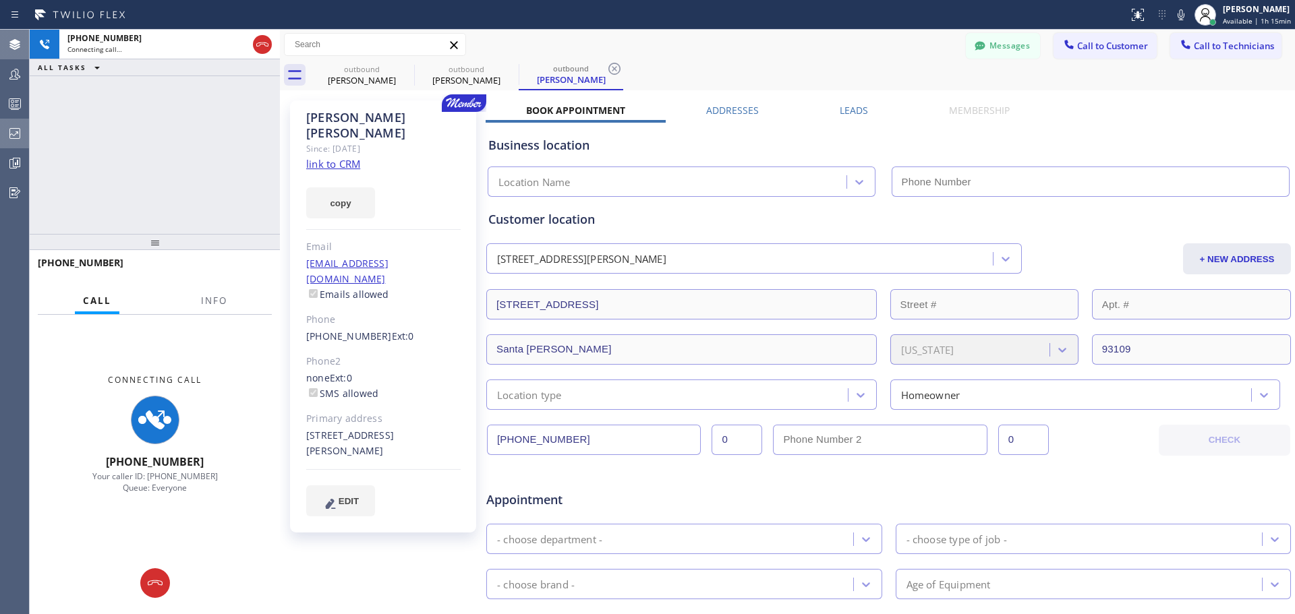
type input "[PHONE_NUMBER]"
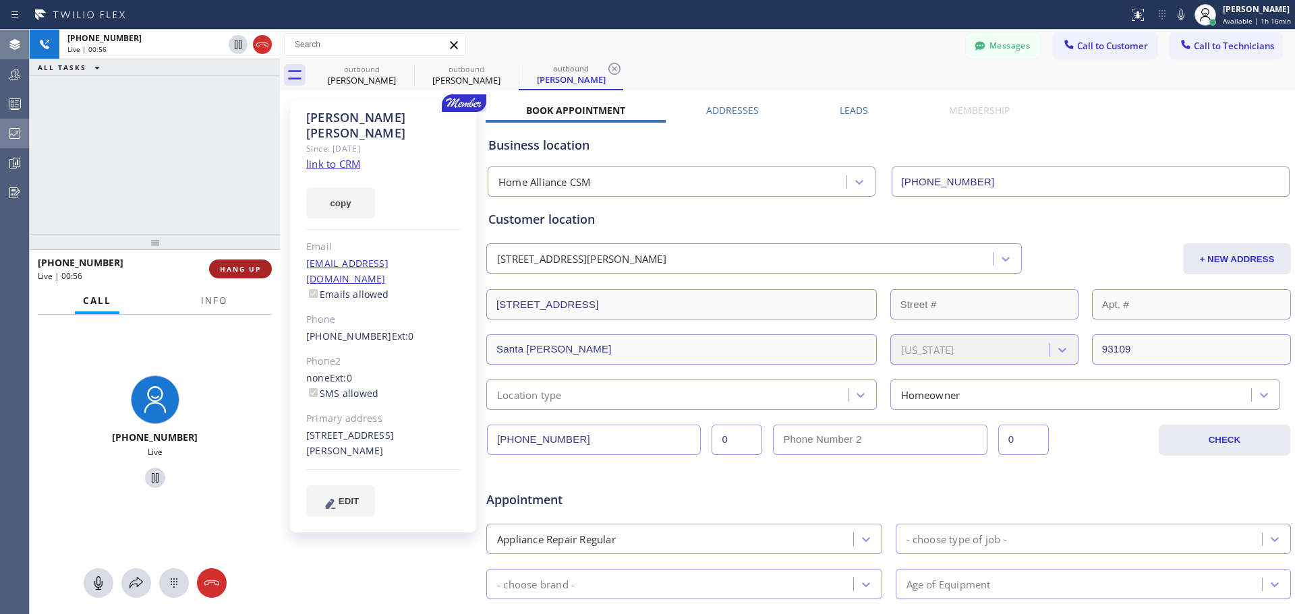
click at [249, 278] on button "HANG UP" at bounding box center [240, 269] width 63 height 19
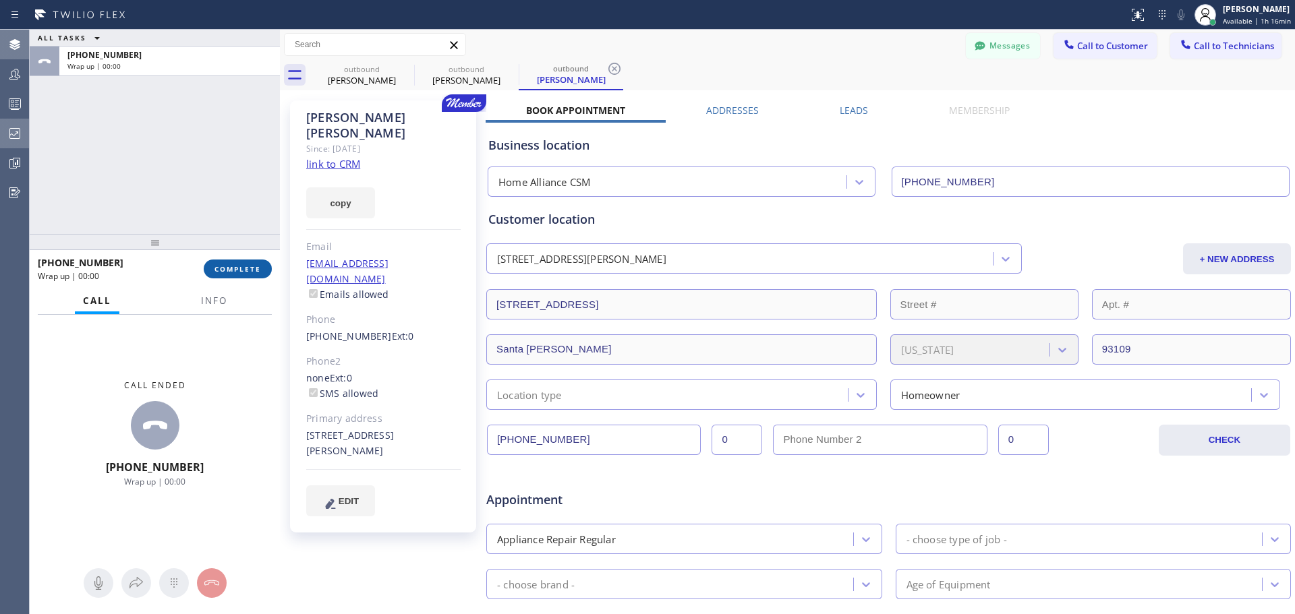
click at [249, 273] on span "COMPLETE" at bounding box center [237, 268] width 47 height 9
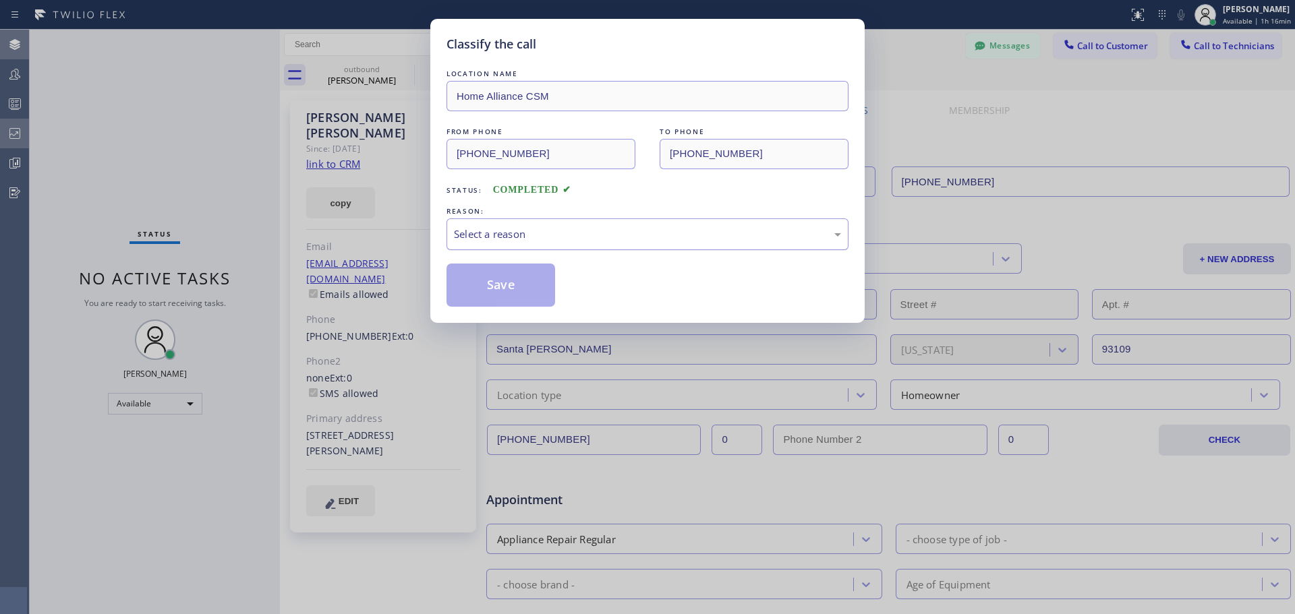
click at [561, 231] on div "Select a reason" at bounding box center [647, 235] width 387 height 16
click at [530, 295] on button "Save" at bounding box center [501, 285] width 109 height 43
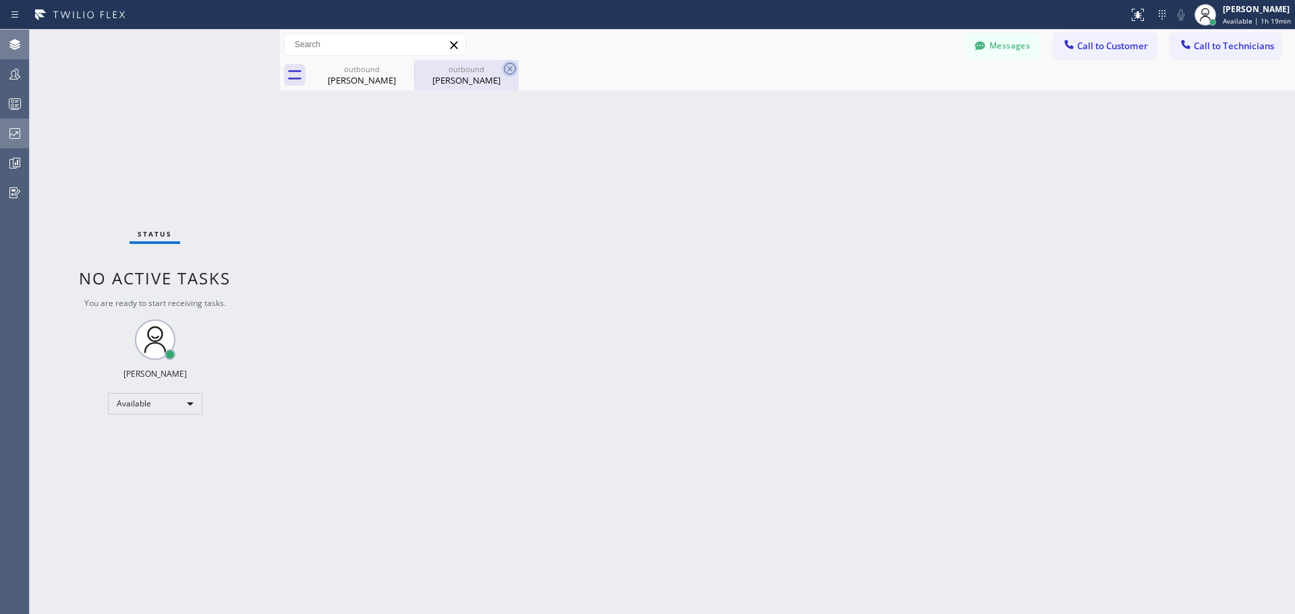
click at [0, 0] on icon at bounding box center [0, 0] width 0 height 0
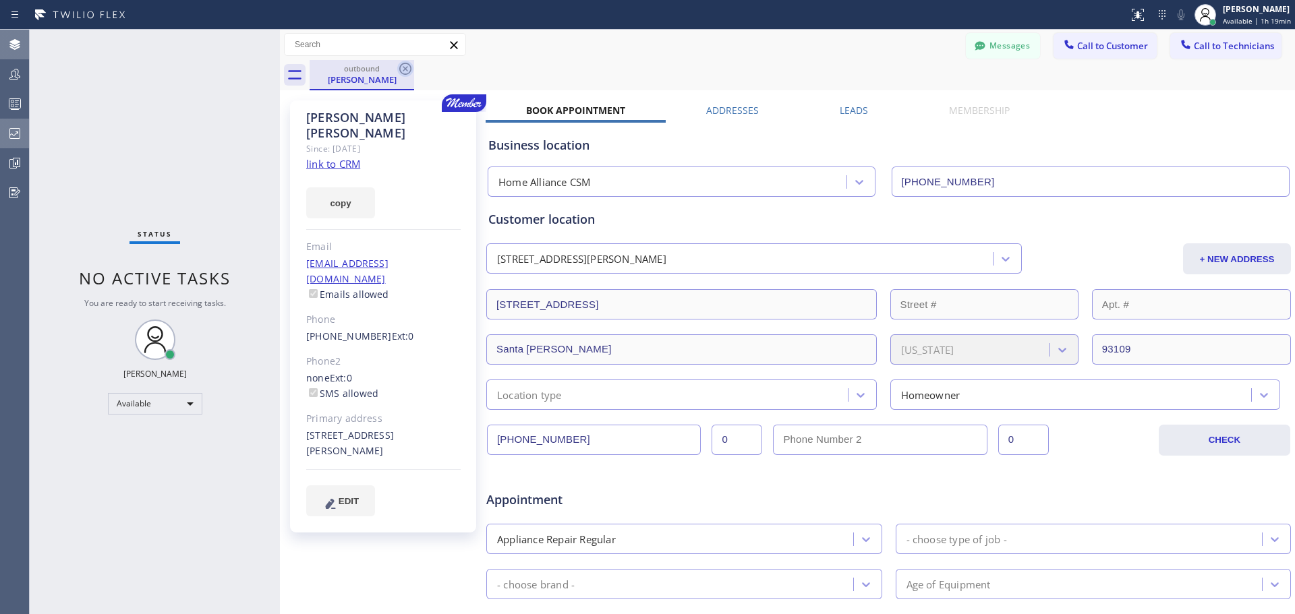
click at [405, 71] on icon at bounding box center [405, 69] width 16 height 16
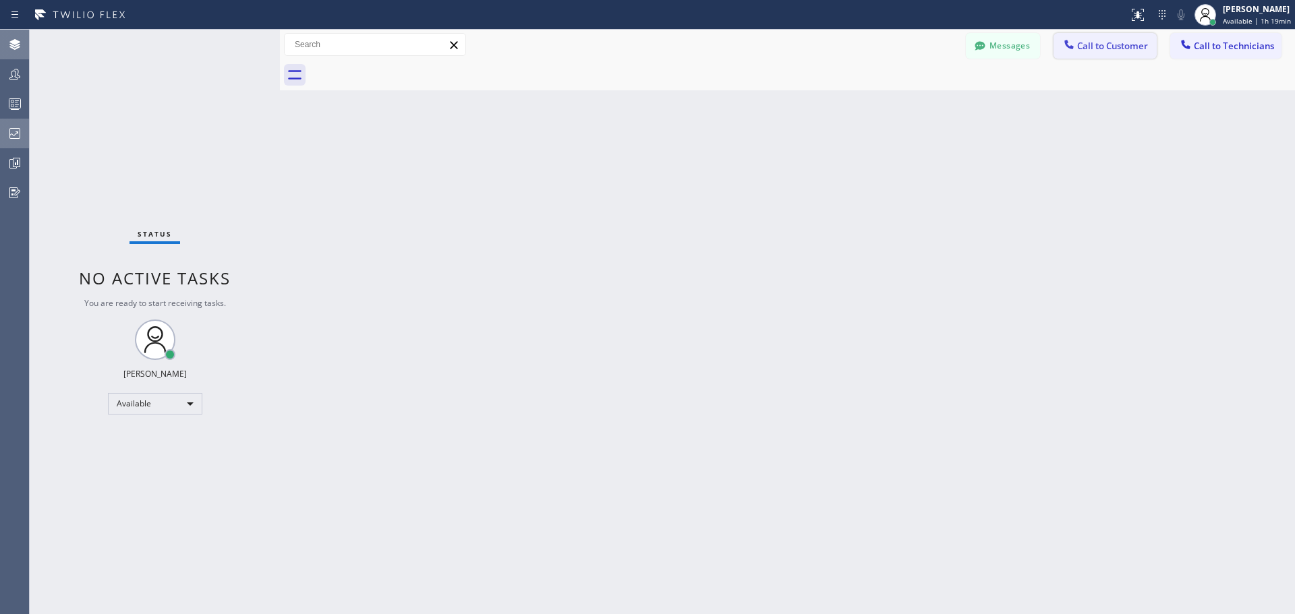
click at [1066, 47] on icon at bounding box center [1068, 44] width 13 height 13
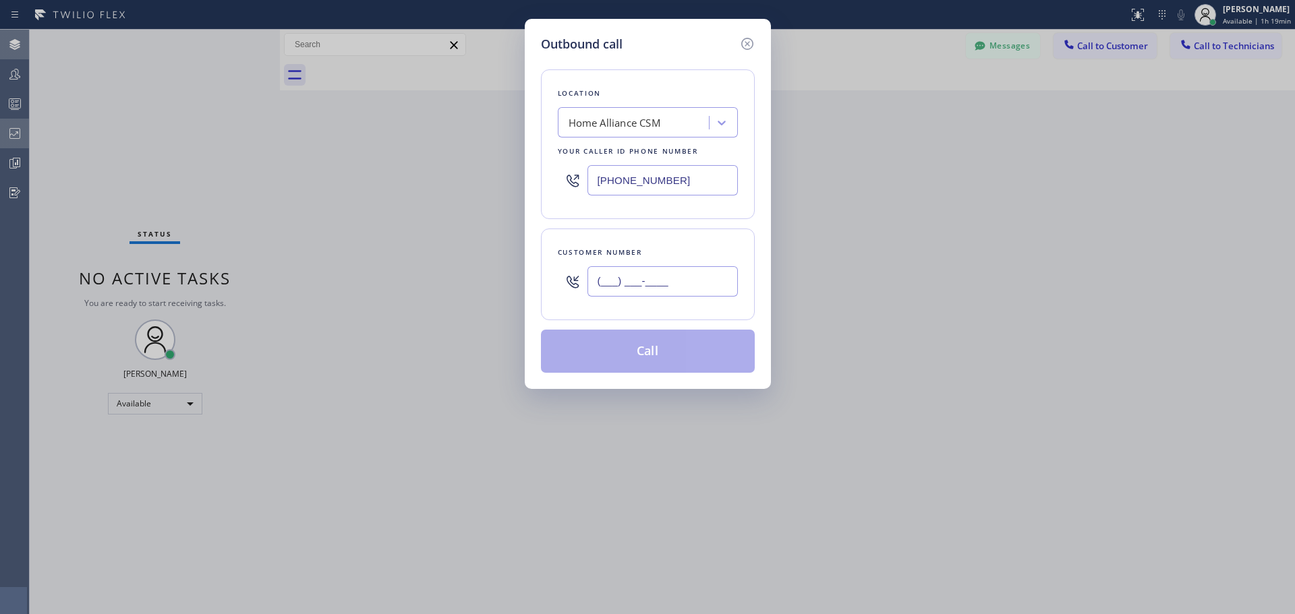
click at [646, 295] on input "(___) ___-____" at bounding box center [663, 281] width 150 height 30
paste input "858) 829-7723"
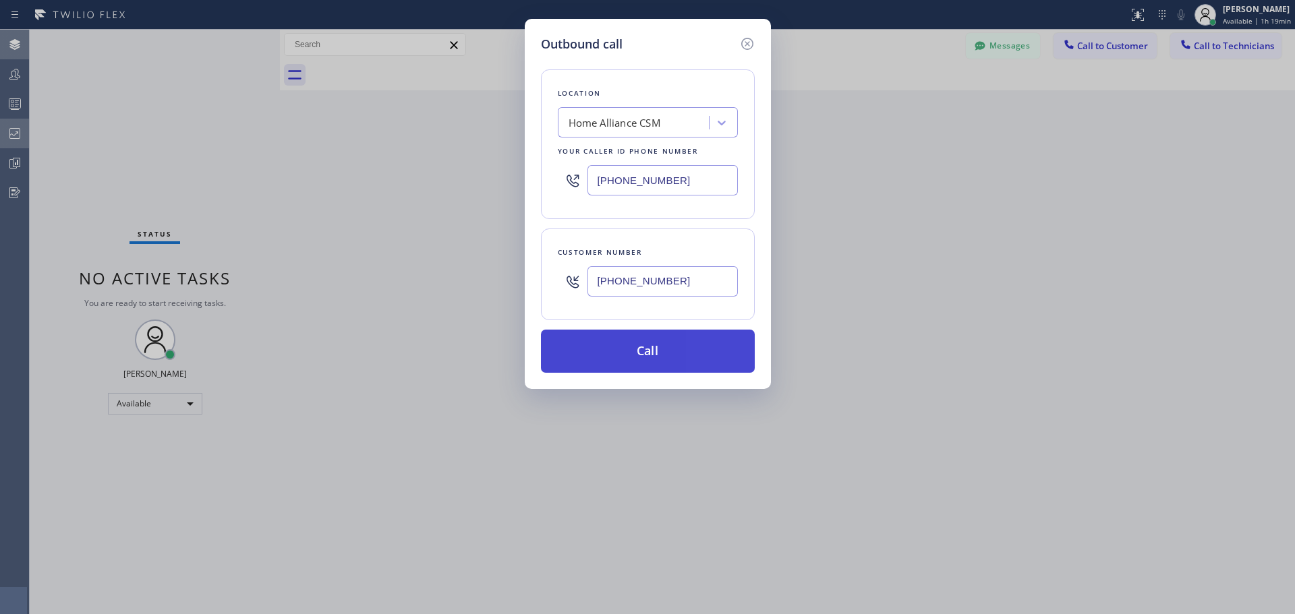
type input "[PHONE_NUMBER]"
click at [636, 364] on button "Call" at bounding box center [648, 351] width 214 height 43
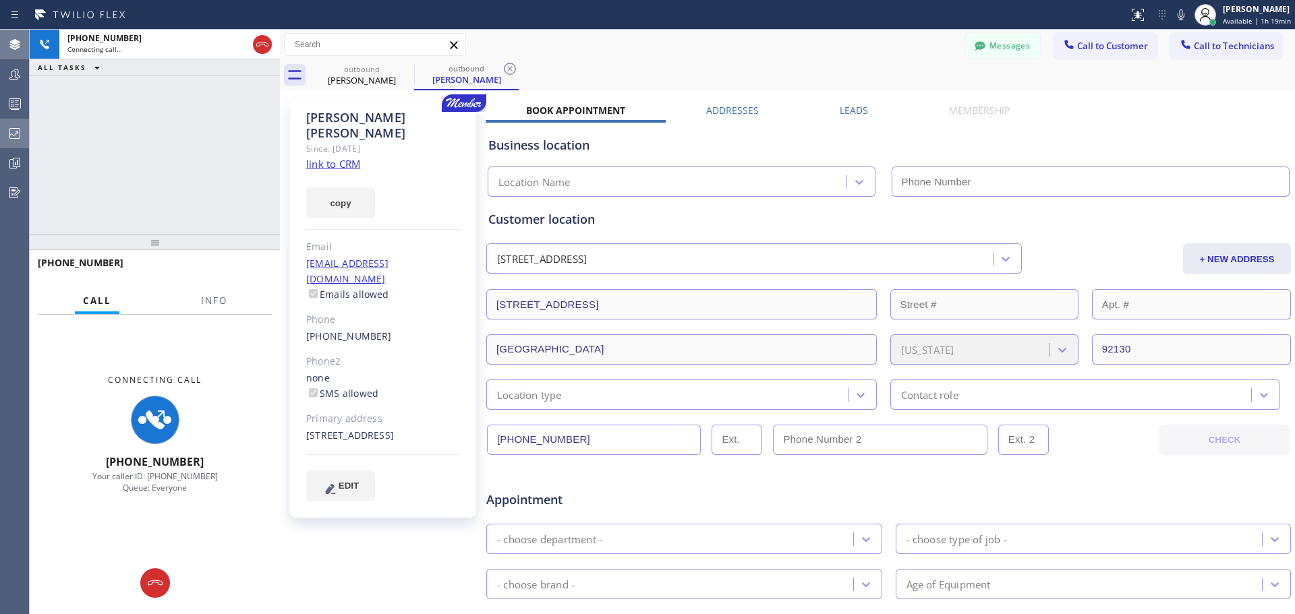
type input "[PHONE_NUMBER]"
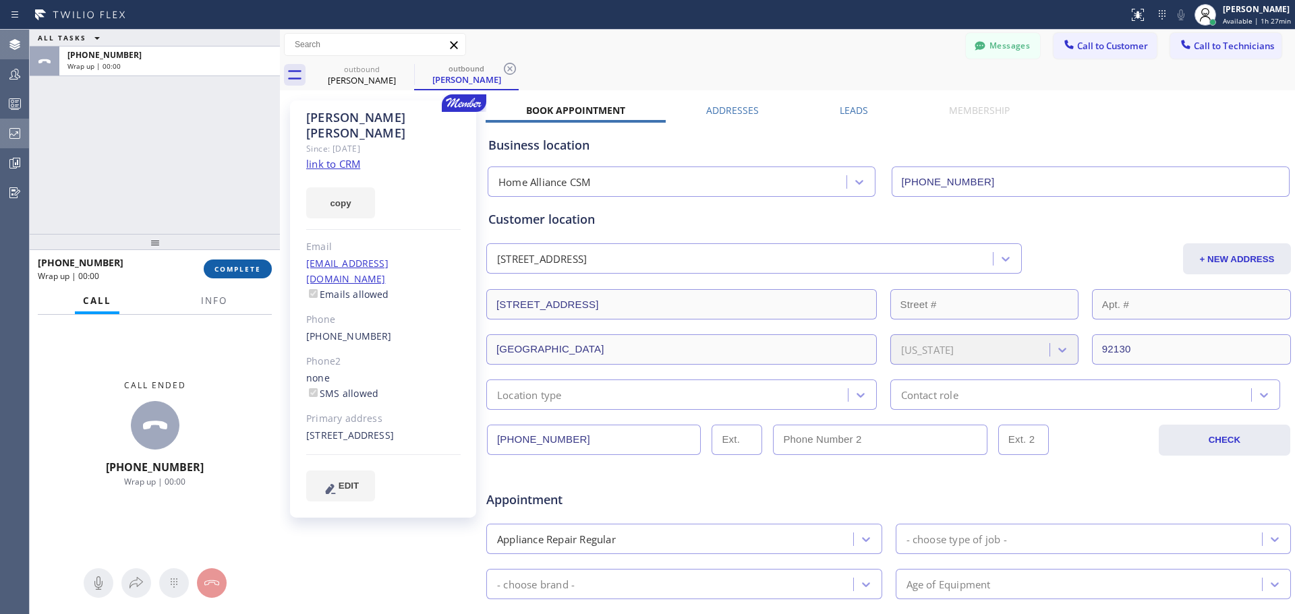
click at [234, 272] on span "COMPLETE" at bounding box center [237, 268] width 47 height 9
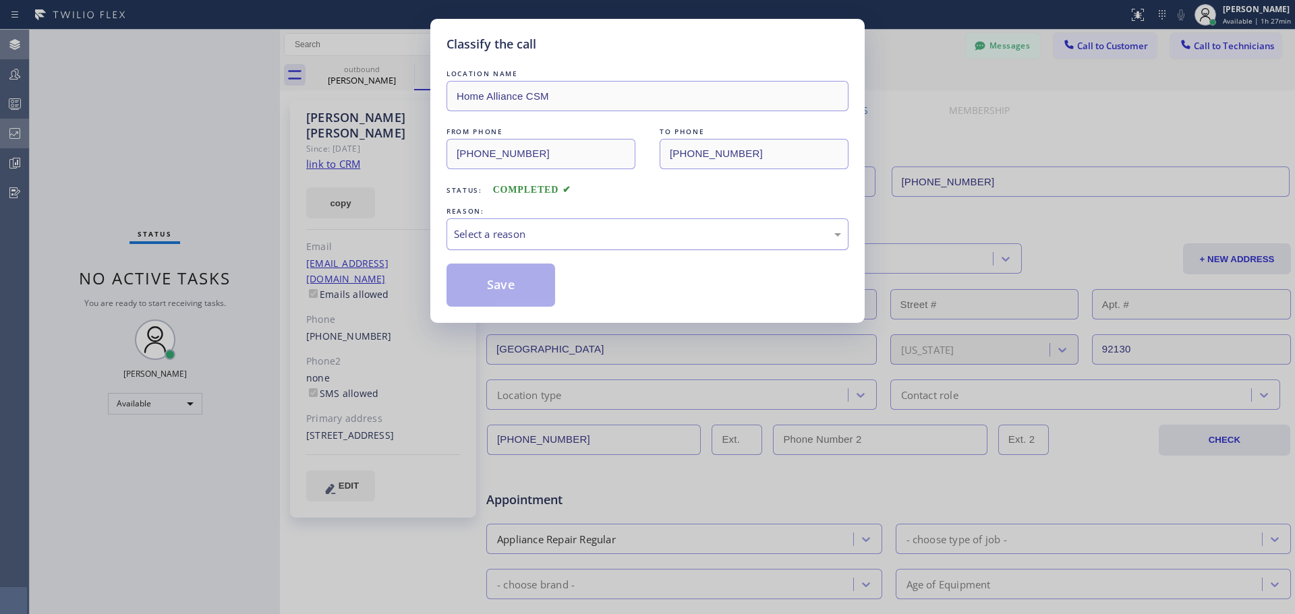
click at [557, 235] on div "Select a reason" at bounding box center [647, 235] width 387 height 16
click at [507, 275] on button "Save" at bounding box center [501, 285] width 109 height 43
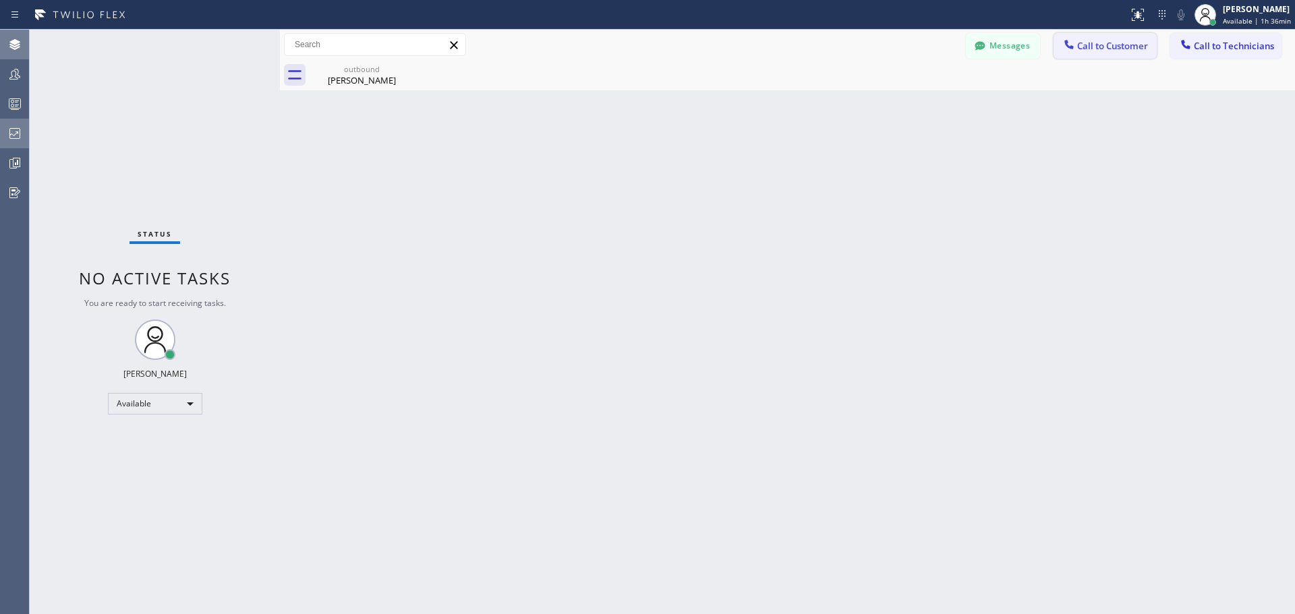
click at [1092, 51] on span "Call to Customer" at bounding box center [1112, 46] width 71 height 12
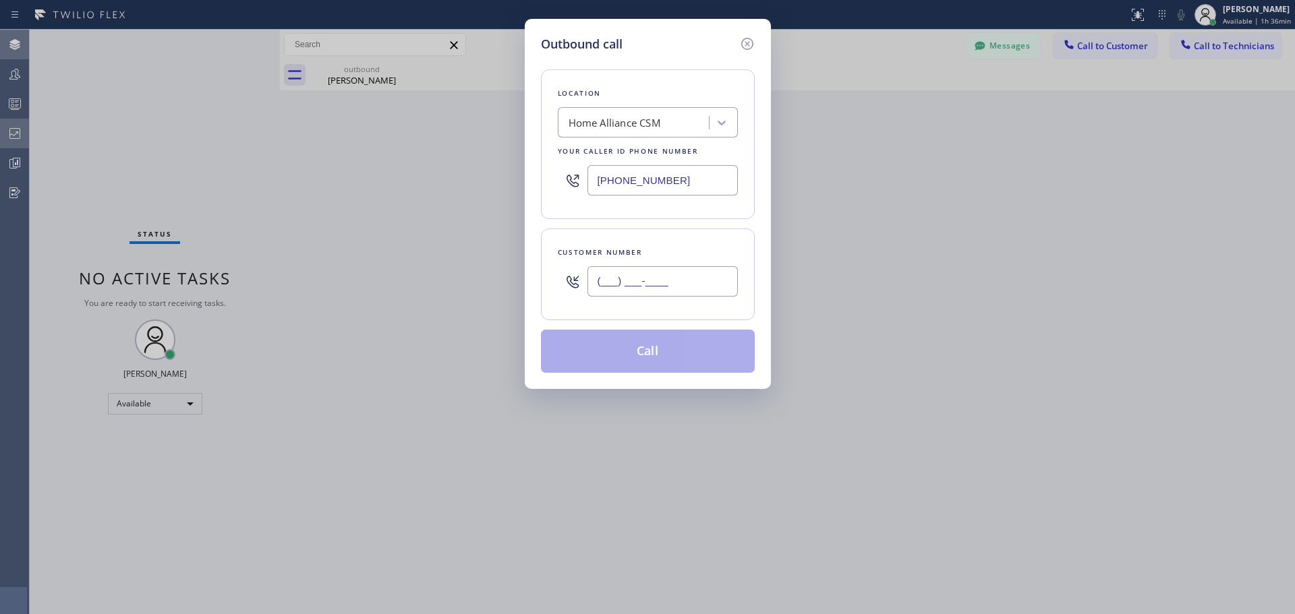
click at [625, 284] on input "(___) ___-____" at bounding box center [663, 281] width 150 height 30
paste input "818) 331-3089"
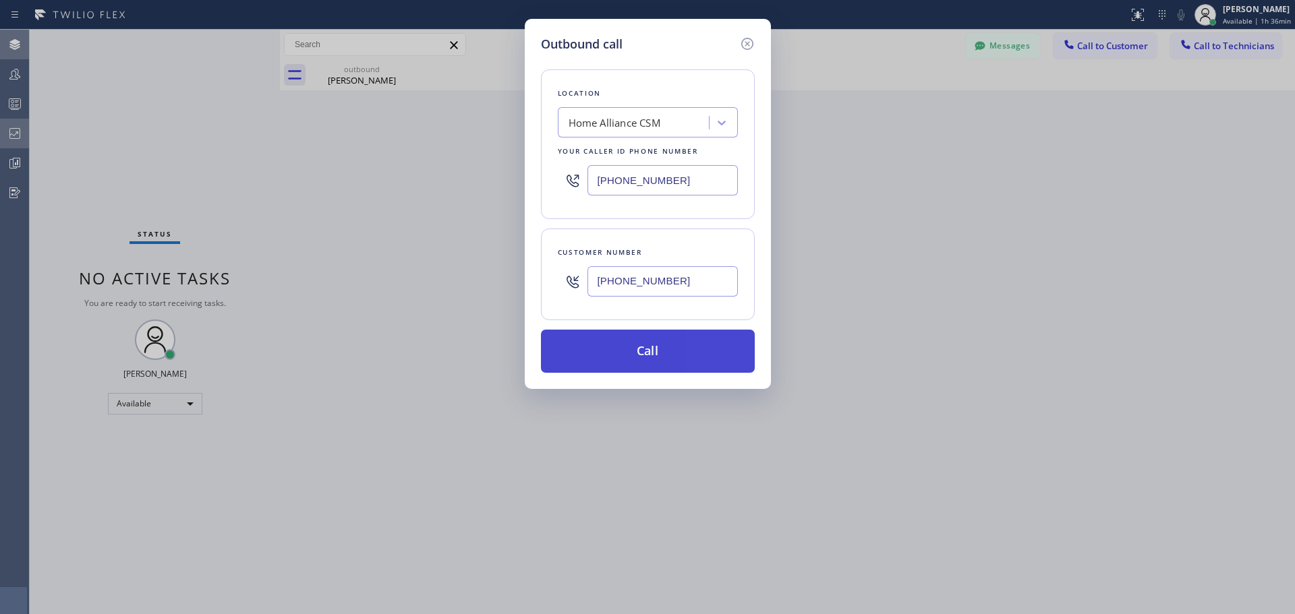
type input "[PHONE_NUMBER]"
drag, startPoint x: 673, startPoint y: 355, endPoint x: 685, endPoint y: 353, distance: 12.3
click at [681, 355] on button "Call" at bounding box center [648, 351] width 214 height 43
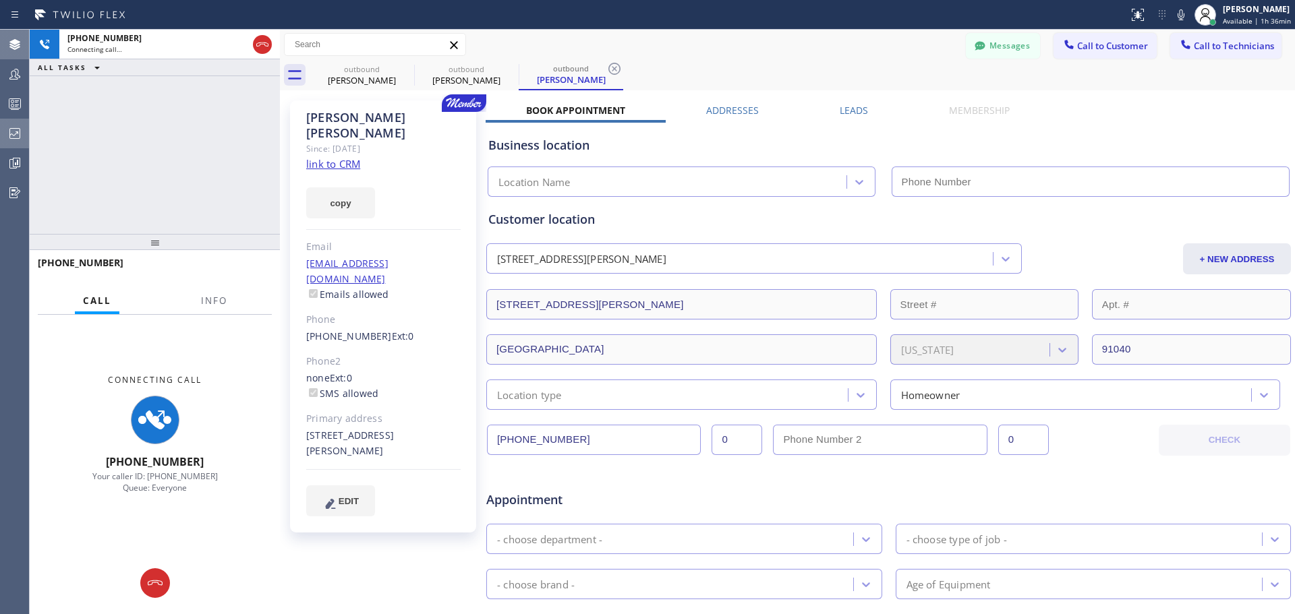
type input "[PHONE_NUMBER]"
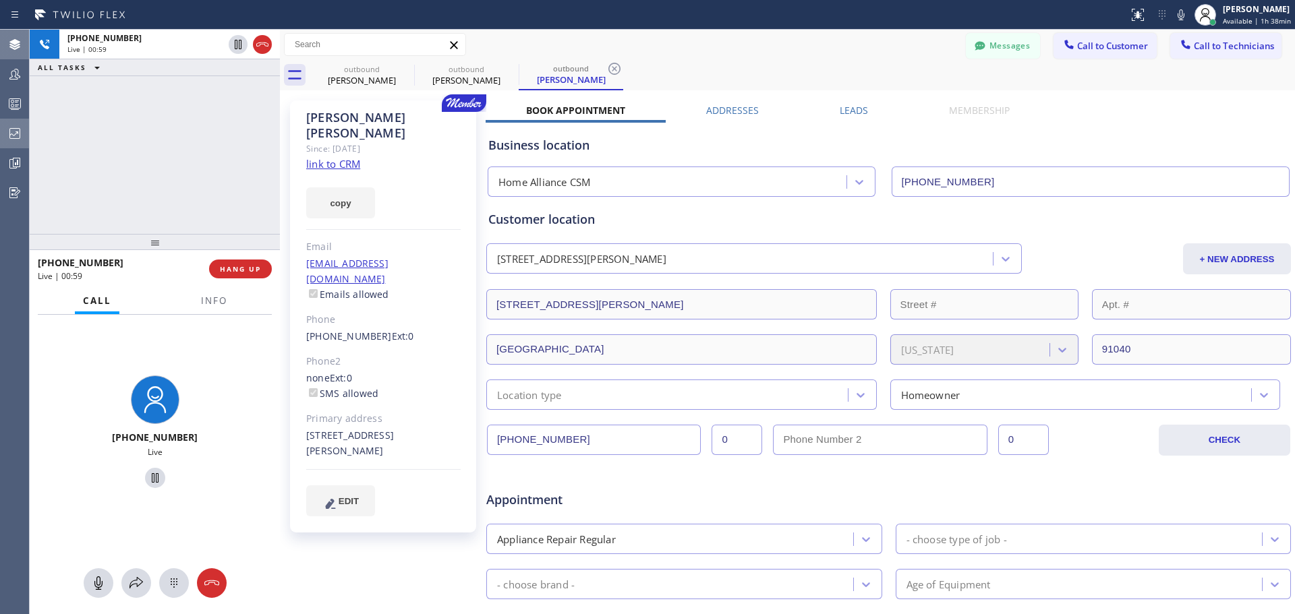
drag, startPoint x: 250, startPoint y: 268, endPoint x: 286, endPoint y: 283, distance: 38.5
click at [250, 268] on span "HANG UP" at bounding box center [240, 268] width 41 height 9
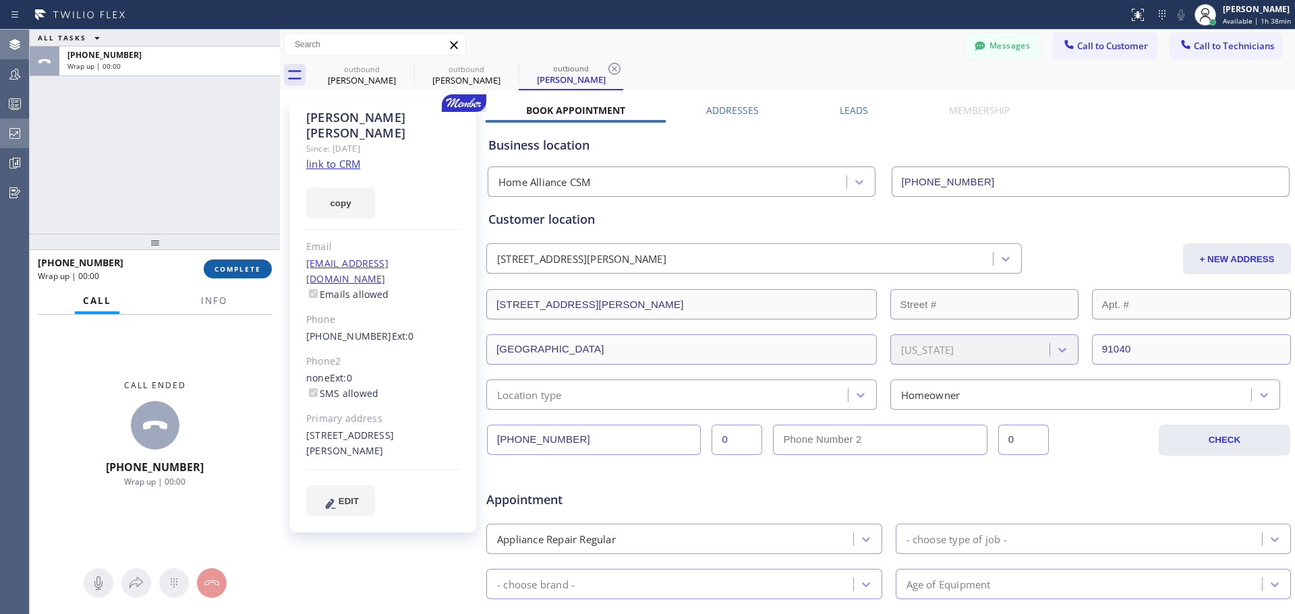
click at [235, 276] on button "COMPLETE" at bounding box center [238, 269] width 68 height 19
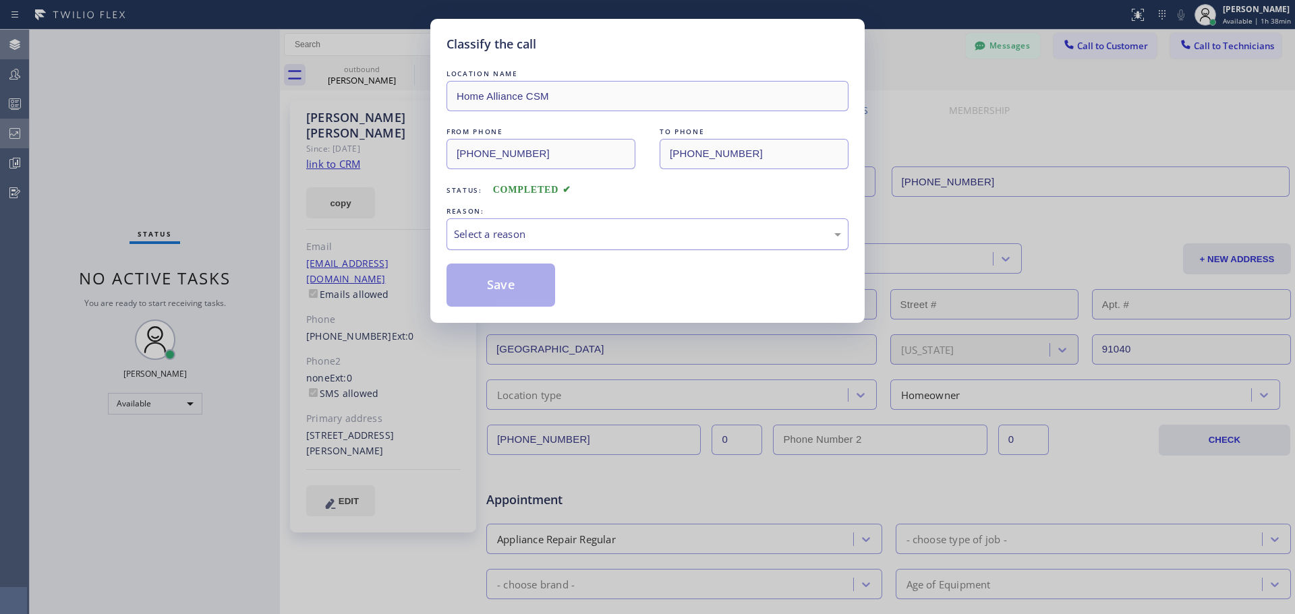
click at [511, 228] on div "Select a reason" at bounding box center [647, 235] width 387 height 16
click at [506, 296] on button "Save" at bounding box center [501, 285] width 109 height 43
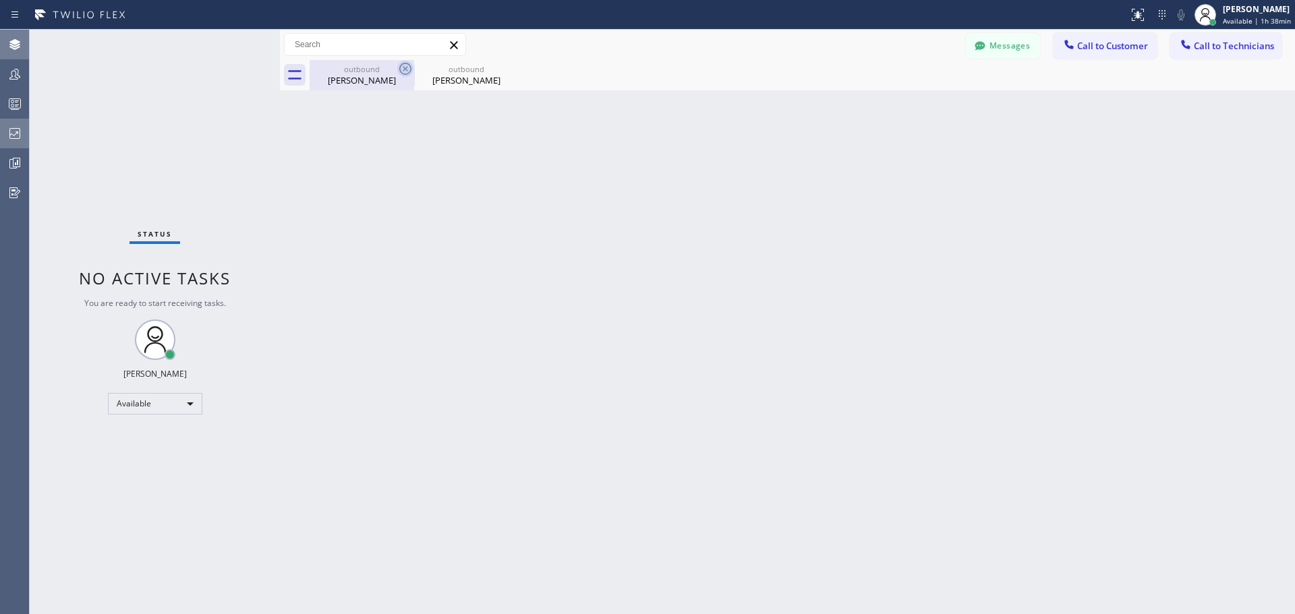
click at [406, 65] on icon at bounding box center [405, 69] width 16 height 16
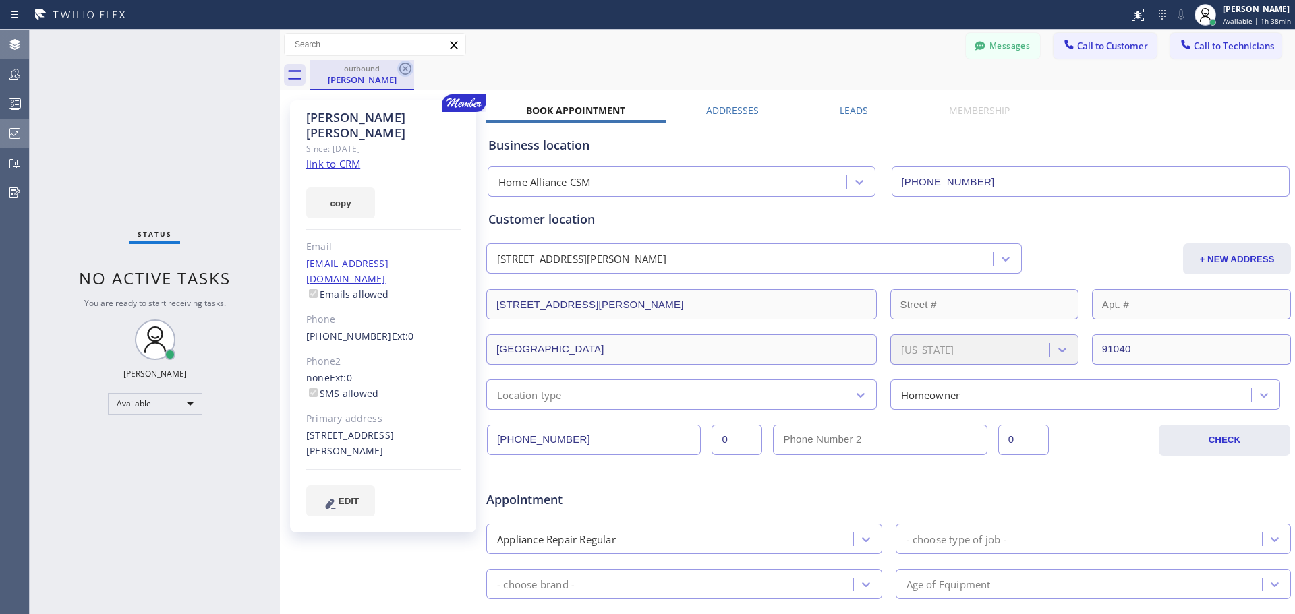
click at [408, 67] on icon at bounding box center [405, 69] width 16 height 16
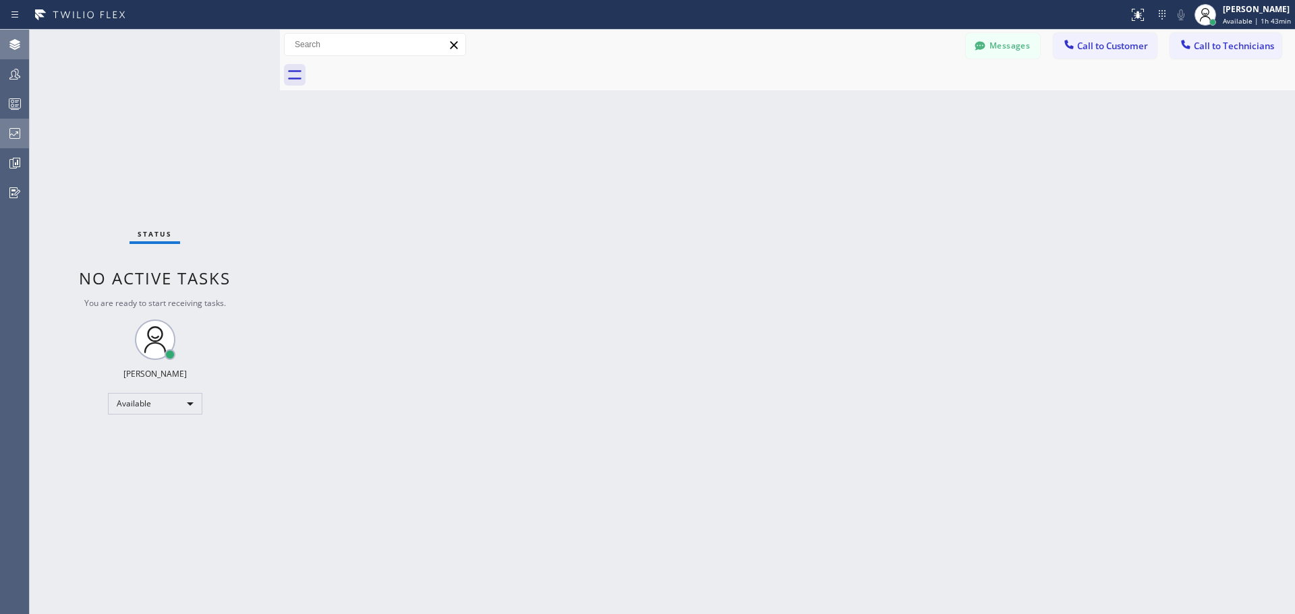
click at [1056, 50] on button "Call to Customer" at bounding box center [1105, 46] width 103 height 26
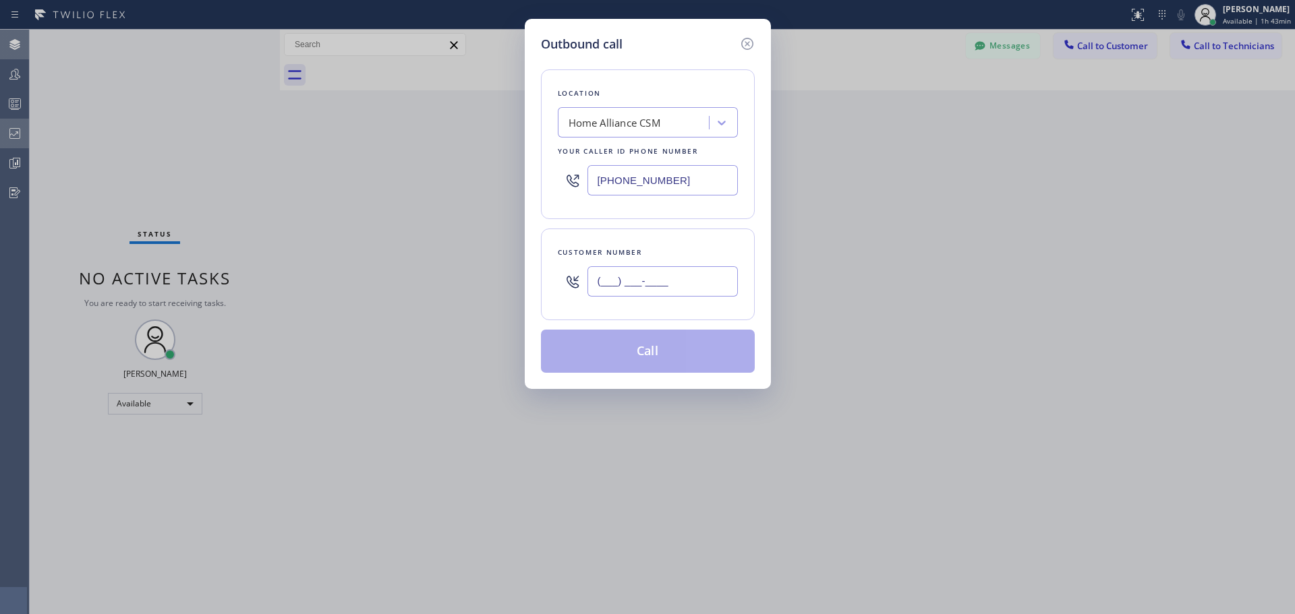
click at [660, 285] on input "(___) ___-____" at bounding box center [663, 281] width 150 height 30
paste input "619) 762-8859"
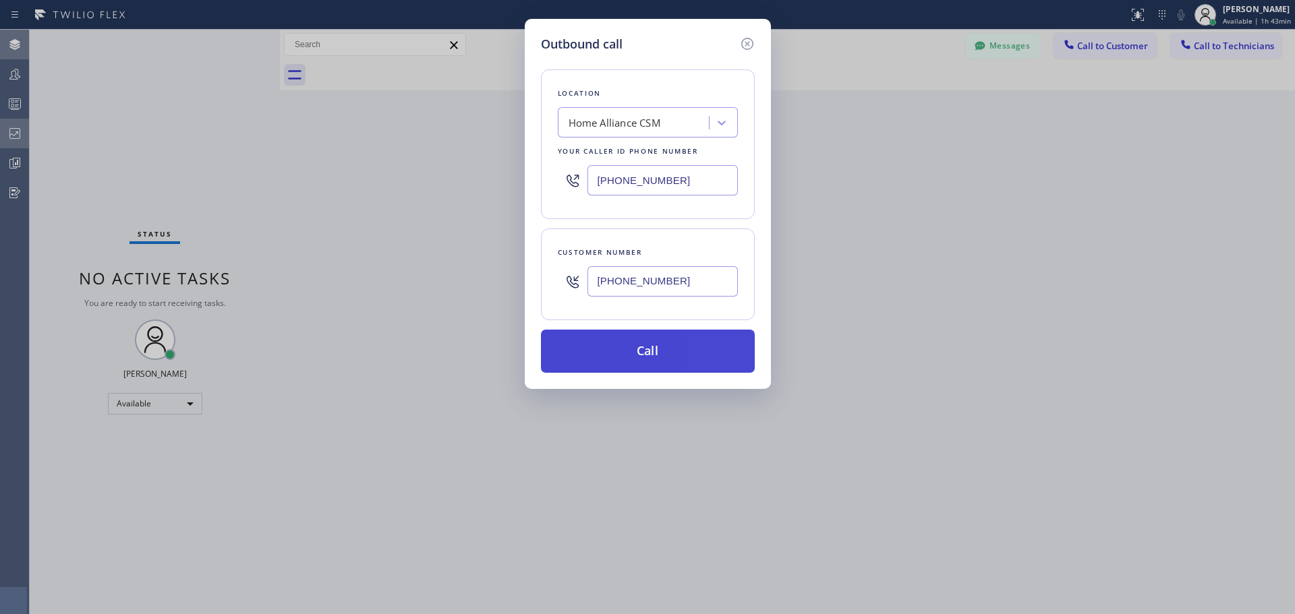
type input "[PHONE_NUMBER]"
click at [673, 351] on button "Call" at bounding box center [648, 351] width 214 height 43
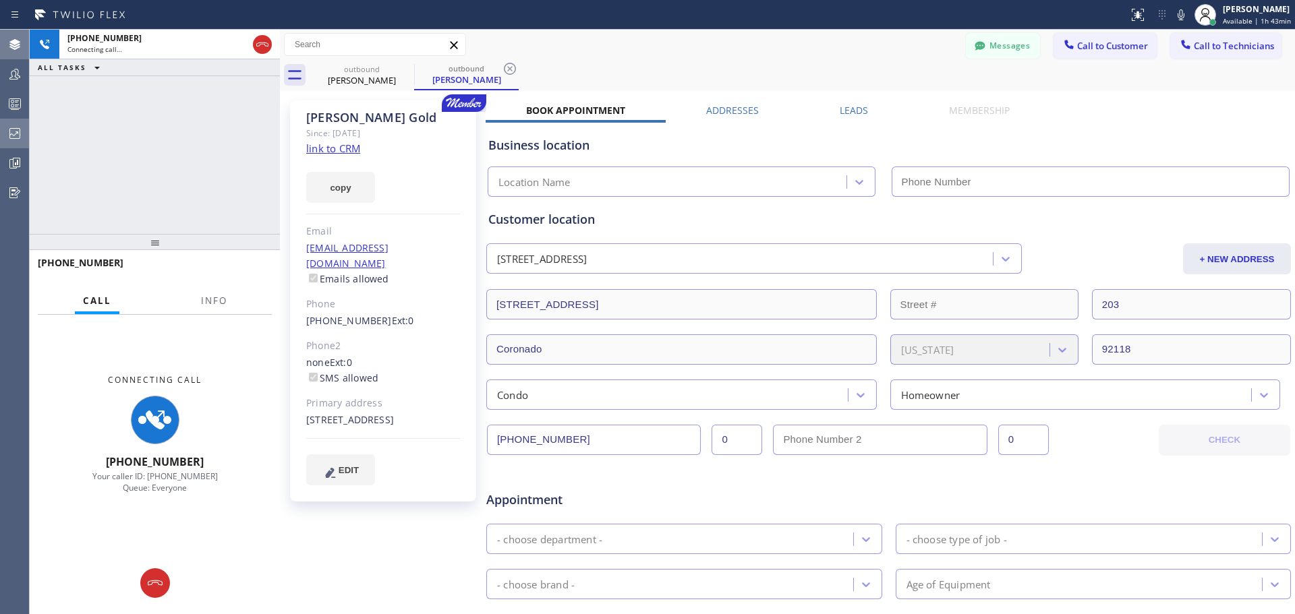
type input "[PHONE_NUMBER]"
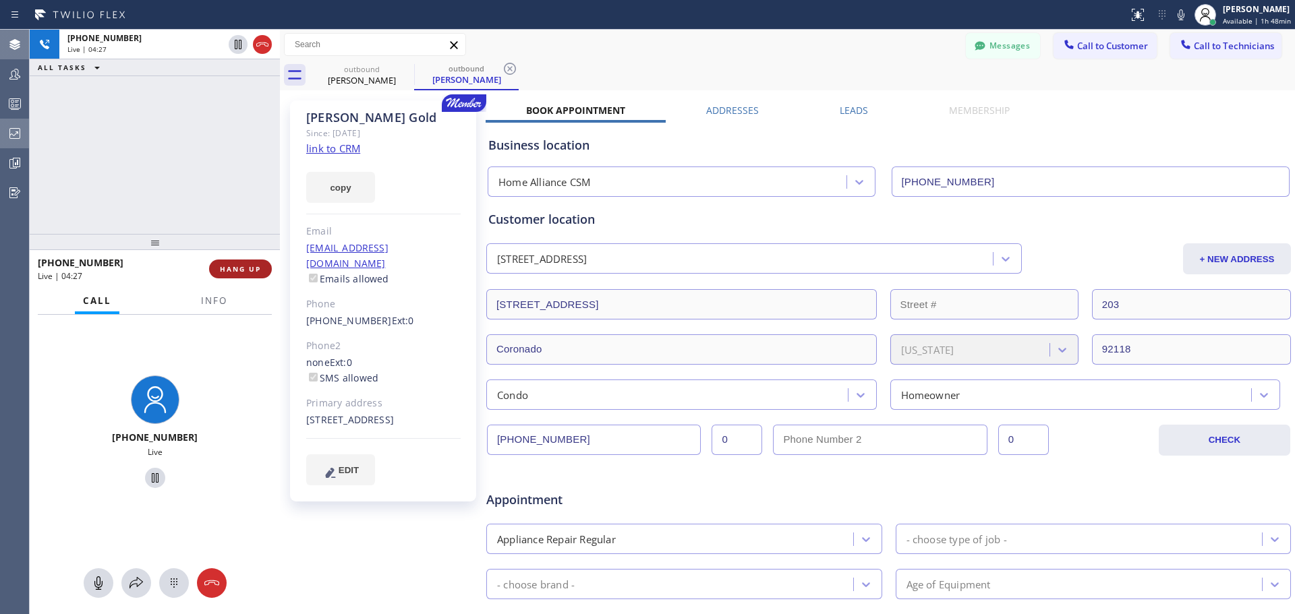
click at [250, 268] on span "HANG UP" at bounding box center [240, 268] width 41 height 9
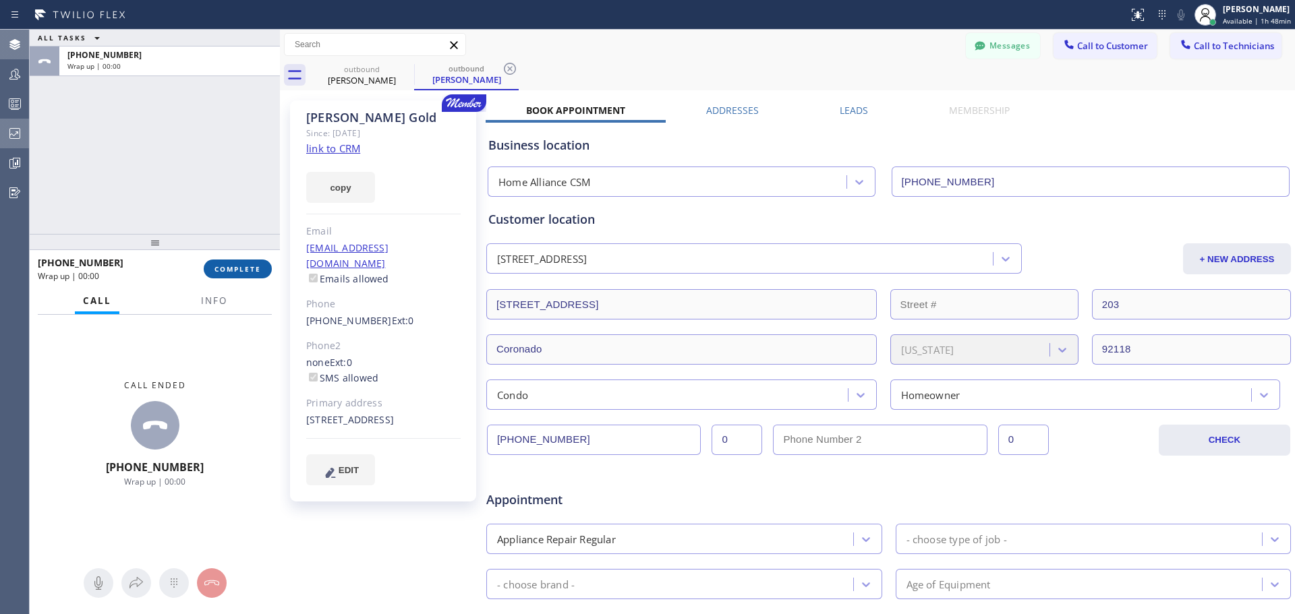
click at [245, 268] on span "COMPLETE" at bounding box center [237, 268] width 47 height 9
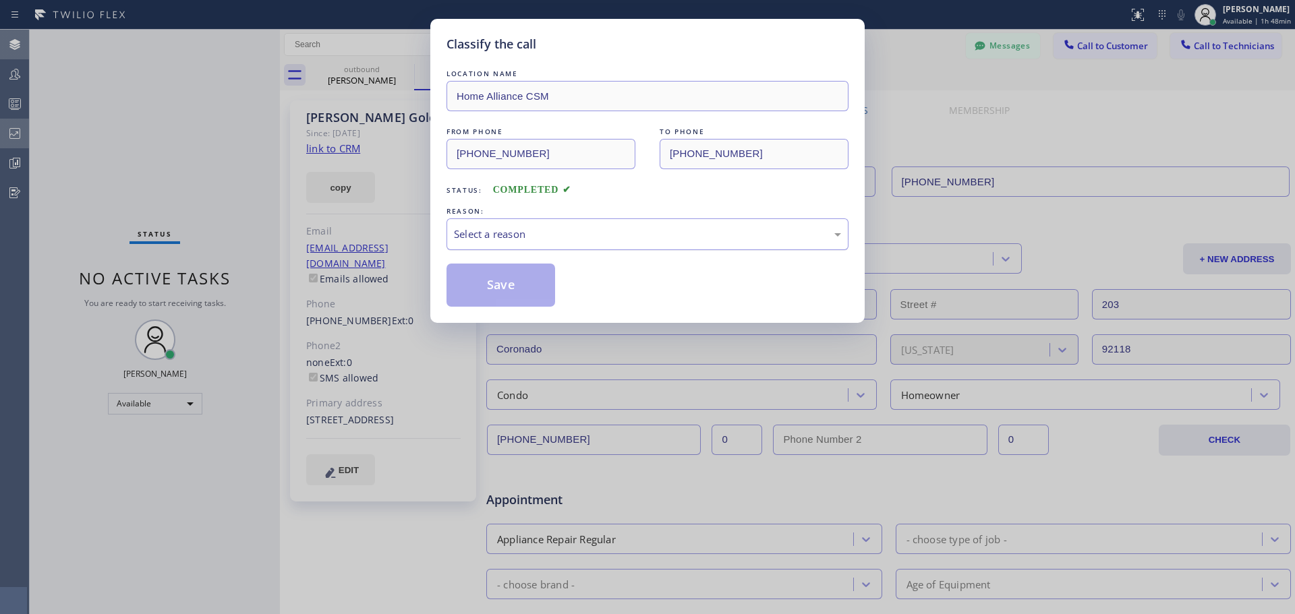
click at [610, 236] on div "Select a reason" at bounding box center [647, 235] width 387 height 16
click at [515, 298] on button "Save" at bounding box center [501, 285] width 109 height 43
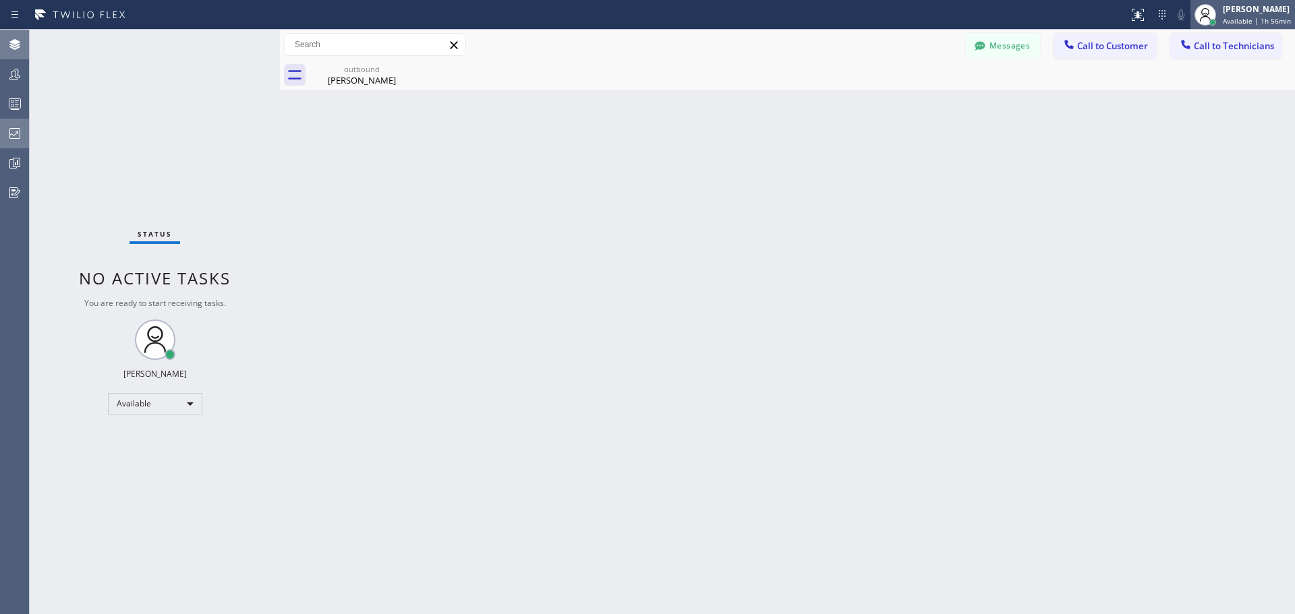
click at [1248, 16] on div "[PERSON_NAME] Available | 1h 56min" at bounding box center [1257, 15] width 75 height 24
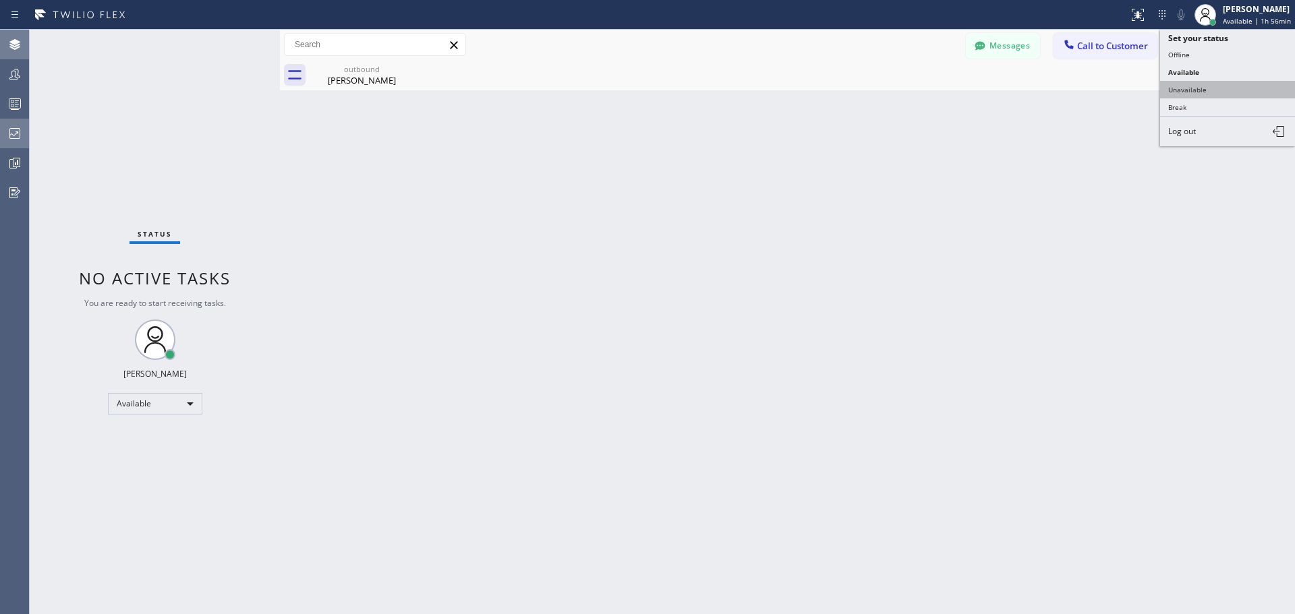
click at [1223, 94] on button "Unavailable" at bounding box center [1227, 90] width 135 height 18
